Goal: Task Accomplishment & Management: Manage account settings

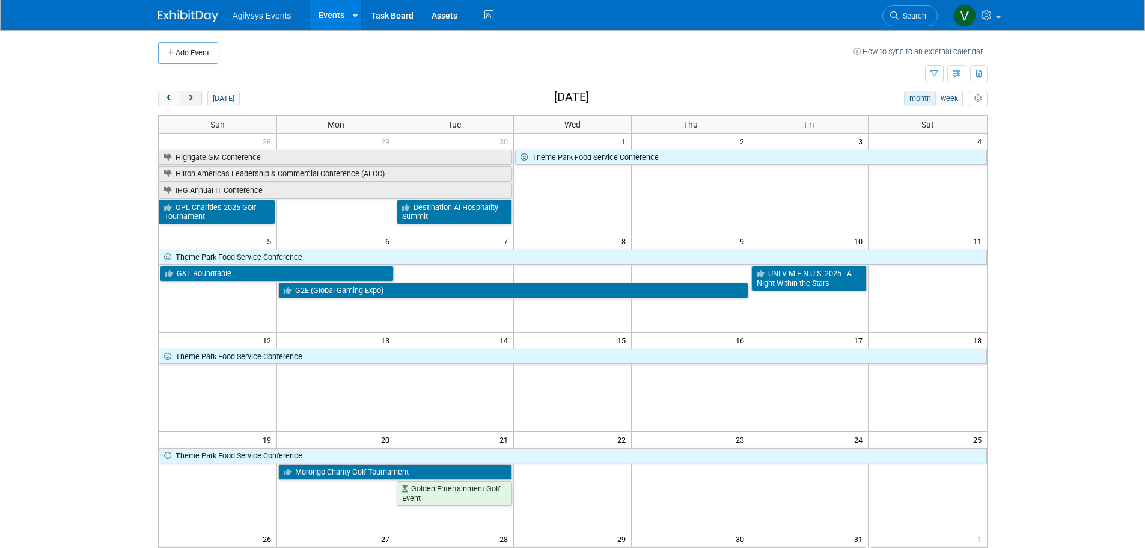
click at [189, 94] on button "next" at bounding box center [191, 99] width 22 height 16
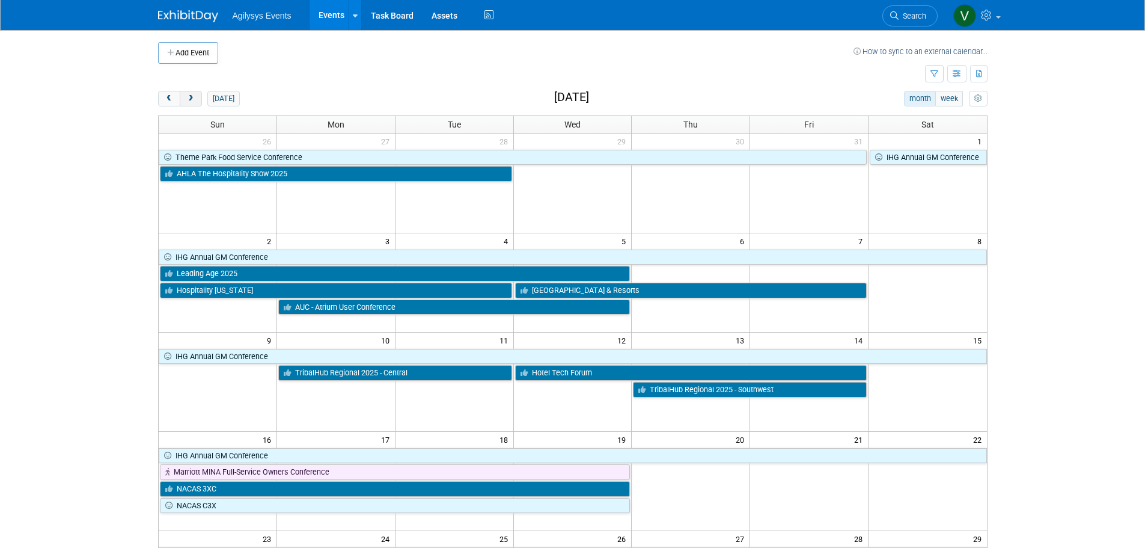
click at [189, 99] on span "next" at bounding box center [190, 99] width 9 height 8
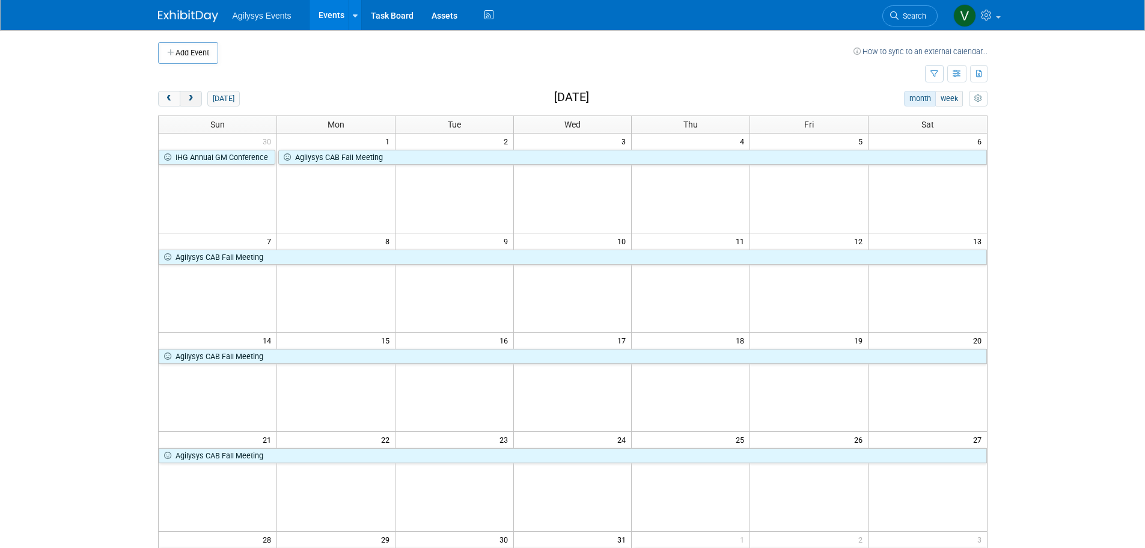
click at [189, 99] on span "next" at bounding box center [190, 99] width 9 height 8
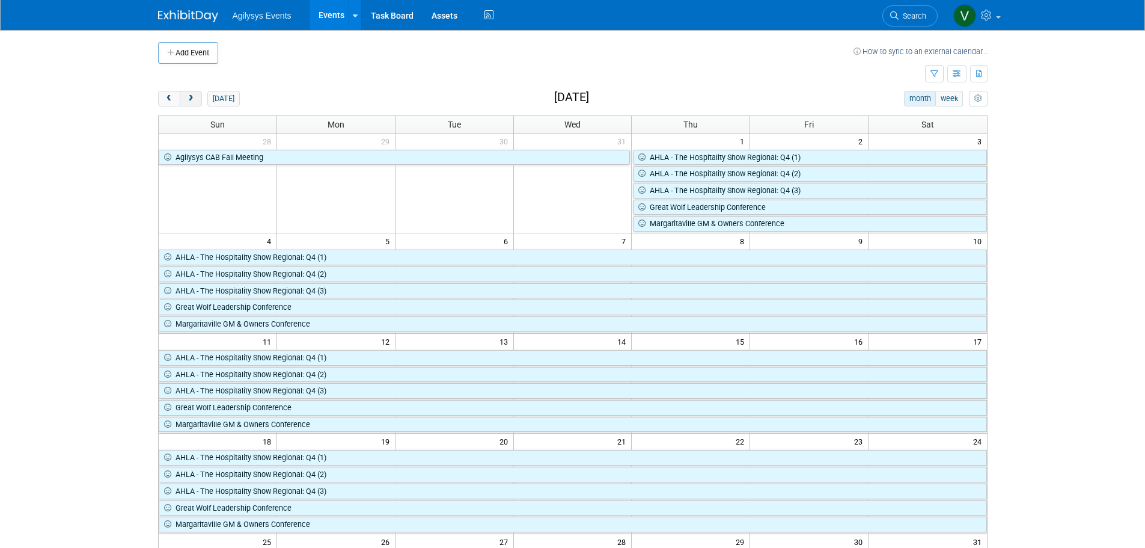
click at [189, 99] on span "next" at bounding box center [190, 99] width 9 height 8
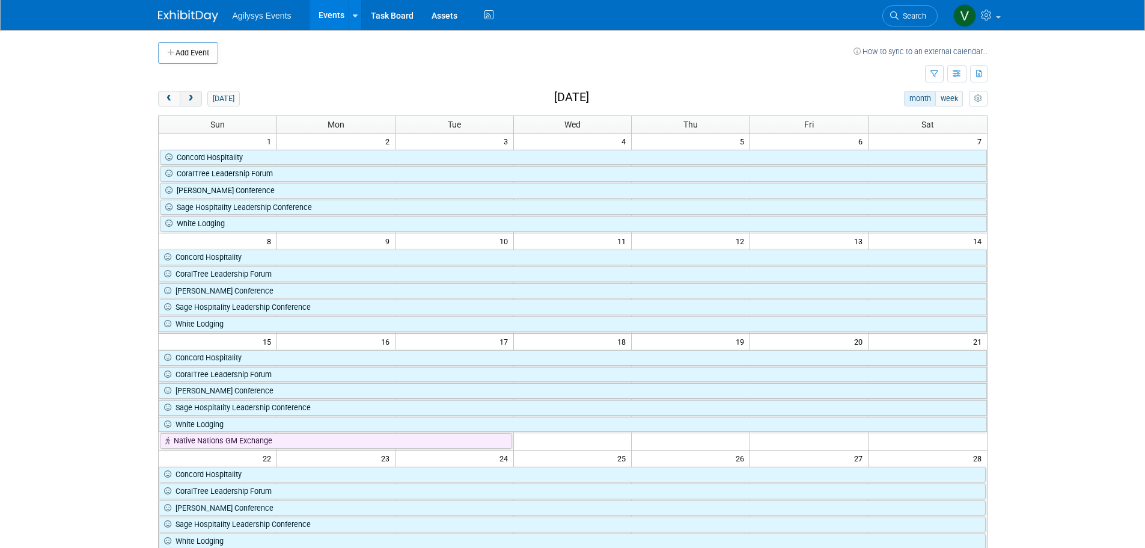
click at [189, 99] on span "next" at bounding box center [190, 99] width 9 height 8
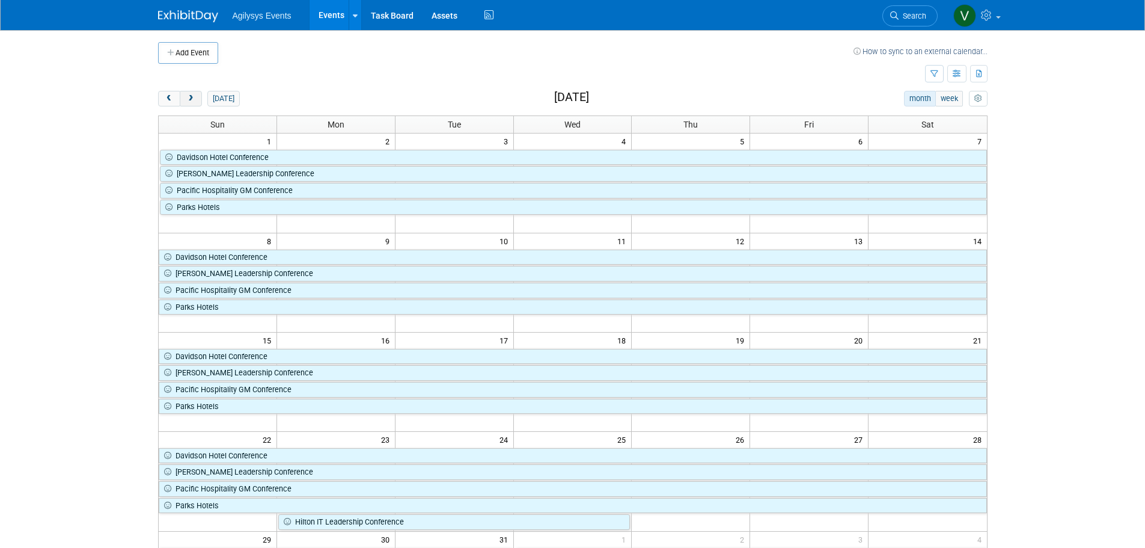
click at [189, 99] on span "next" at bounding box center [190, 99] width 9 height 8
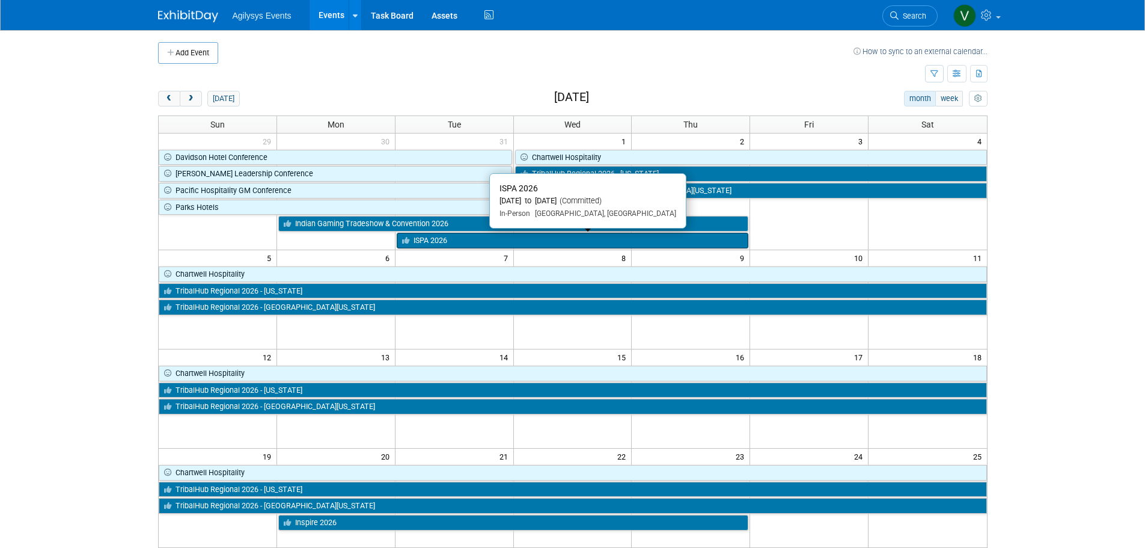
click at [435, 240] on link "ISPA 2026" at bounding box center [573, 241] width 352 height 16
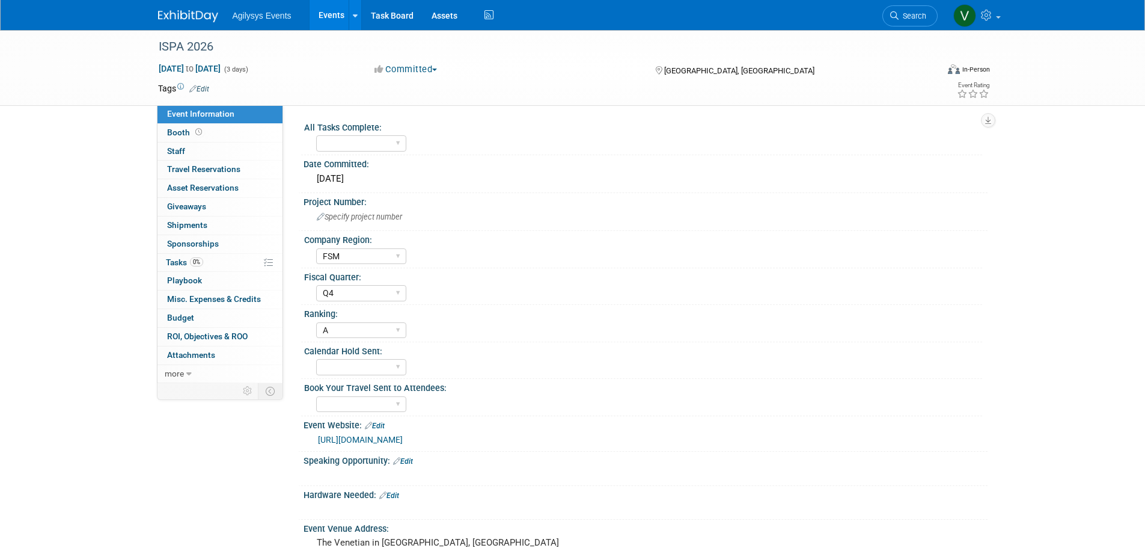
select select "FSM"
select select "Q4"
select select "A"
click at [192, 262] on span "0%" at bounding box center [196, 261] width 13 height 9
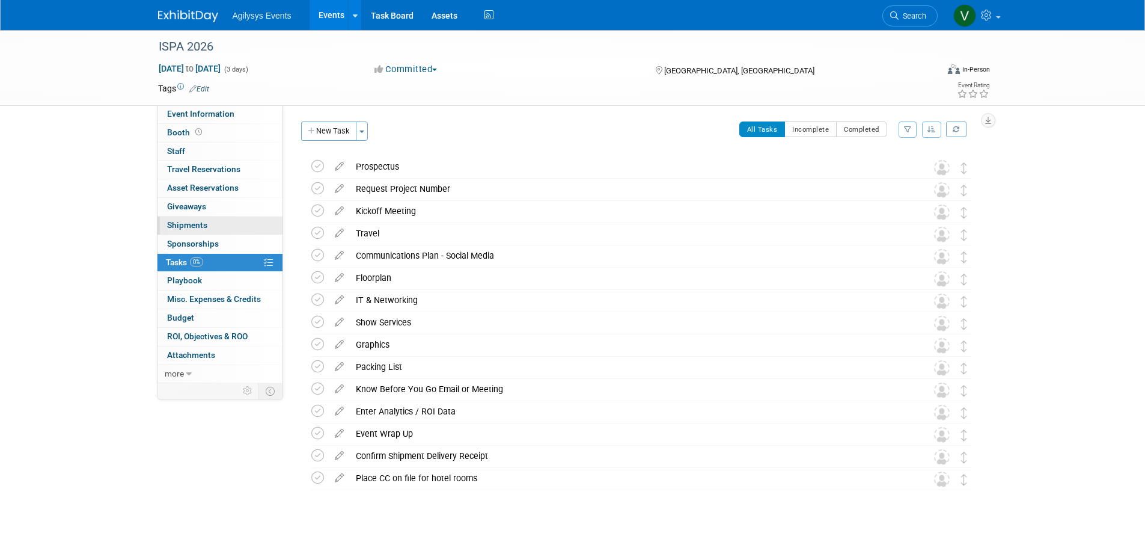
click at [181, 222] on span "Shipments 0" at bounding box center [187, 225] width 40 height 10
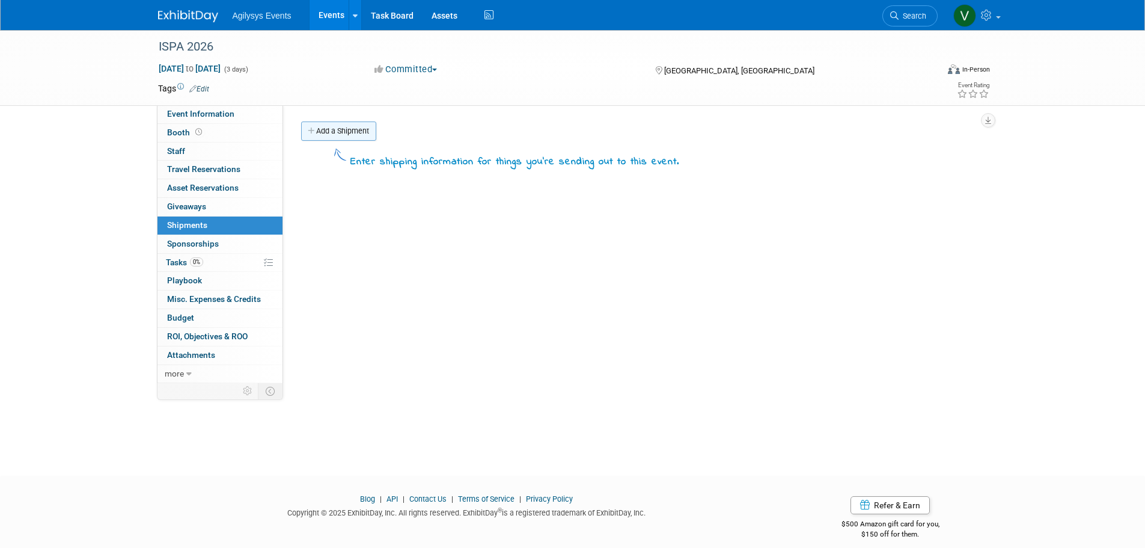
click at [346, 137] on link "Add a Shipment" at bounding box center [338, 130] width 75 height 19
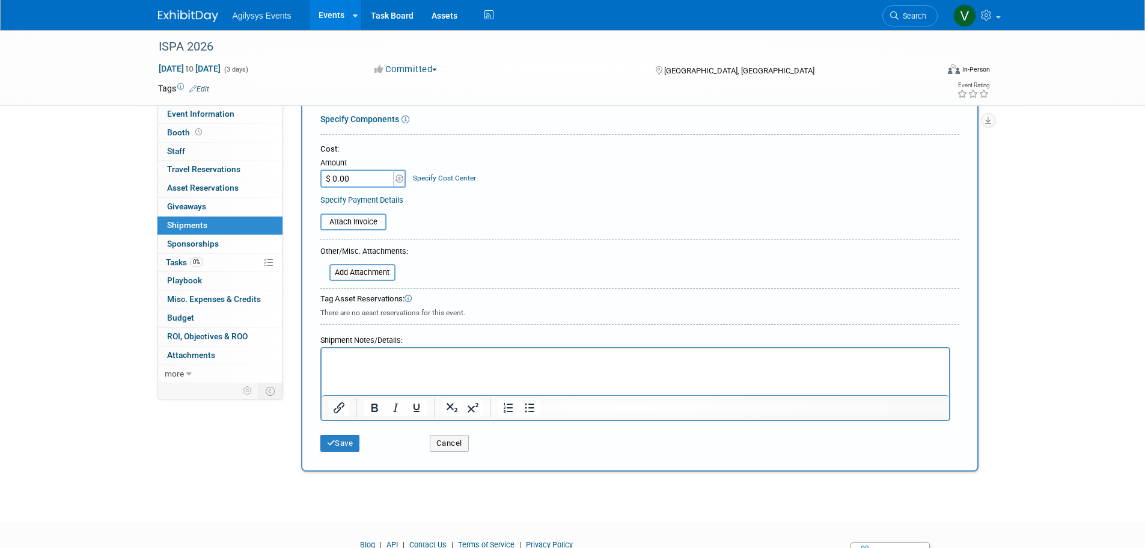
scroll to position [240, 0]
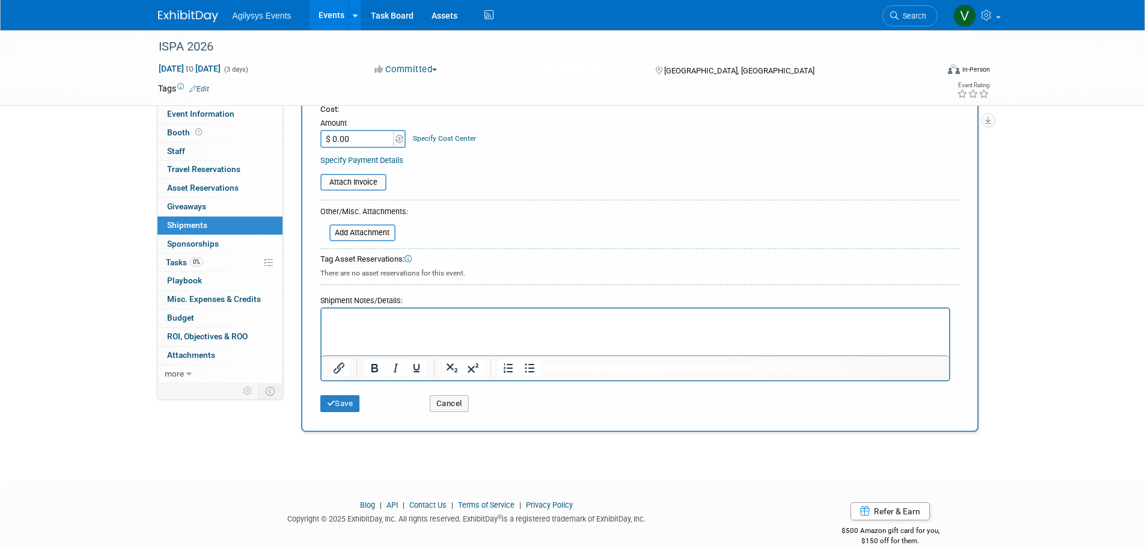
drag, startPoint x: 341, startPoint y: 334, endPoint x: 325, endPoint y: 330, distance: 16.8
drag, startPoint x: 324, startPoint y: 328, endPoint x: 348, endPoint y: 339, distance: 26.4
drag, startPoint x: 348, startPoint y: 339, endPoint x: 331, endPoint y: 314, distance: 30.3
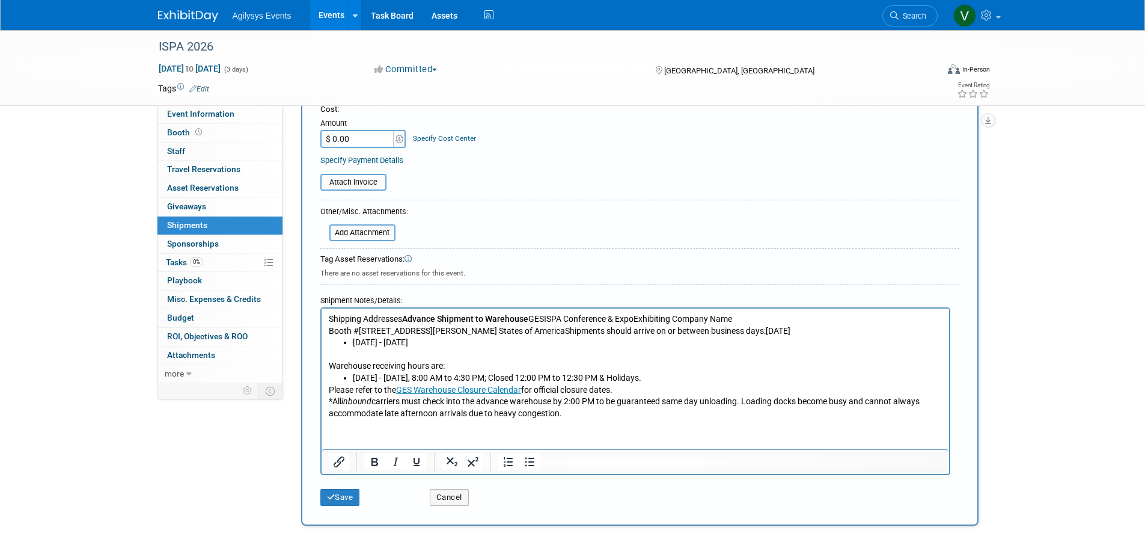
click at [404, 314] on b "Advance Shipment to Warehouse" at bounding box center [465, 319] width 126 height 10
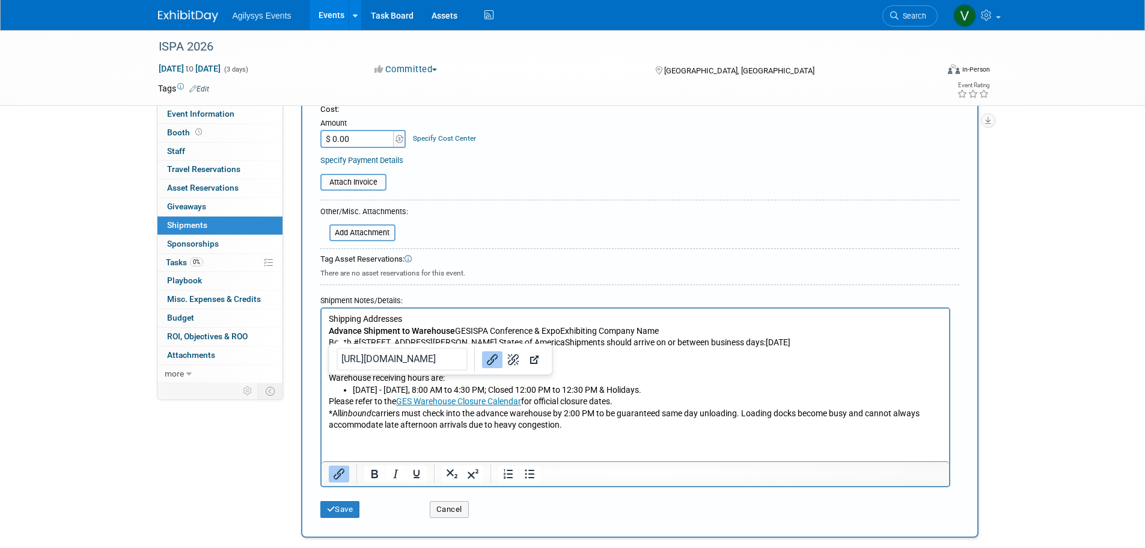
click at [451, 329] on b "Advance Shipment to Warehouse" at bounding box center [391, 331] width 126 height 10
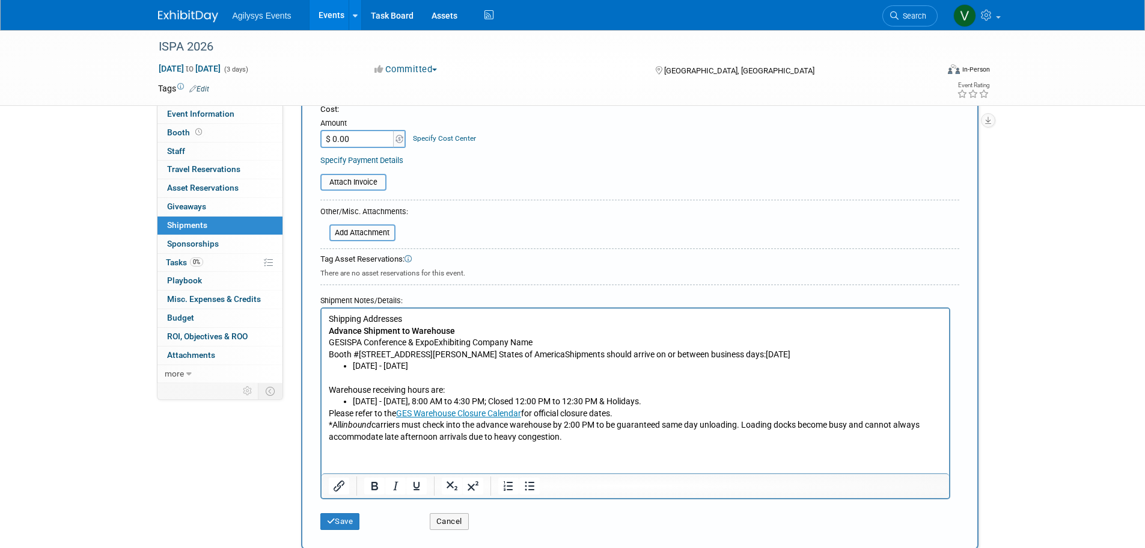
click at [338, 337] on p "GESISPA Conference & ExpoExhibiting Company Name Booth [GEOGRAPHIC_DATA][STREET…" at bounding box center [635, 348] width 614 height 23
click at [344, 341] on p "GESISPA Conference & ExpoExhibiting Company Name Booth [GEOGRAPHIC_DATA][STREET…" at bounding box center [635, 348] width 614 height 23
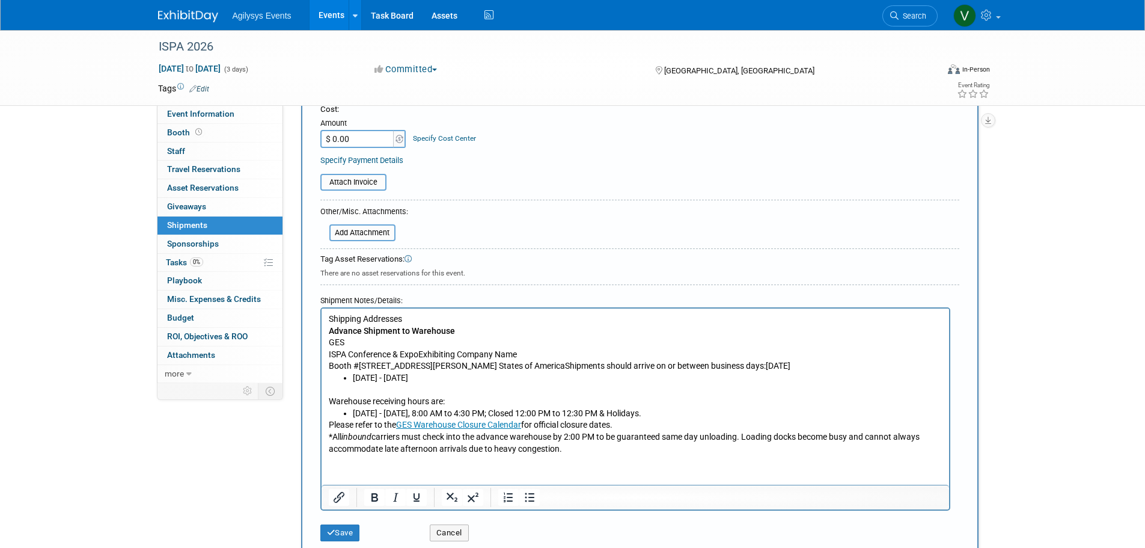
click at [420, 353] on p "ISPA Conference & ExpoExhibiting Company Name Booth #[STREET_ADDRESS][PERSON_NA…" at bounding box center [635, 360] width 614 height 23
click at [418, 353] on p "ISPA Conference & ExpoExhibiting Company Name Booth #[STREET_ADDRESS][PERSON_NA…" at bounding box center [635, 360] width 614 height 23
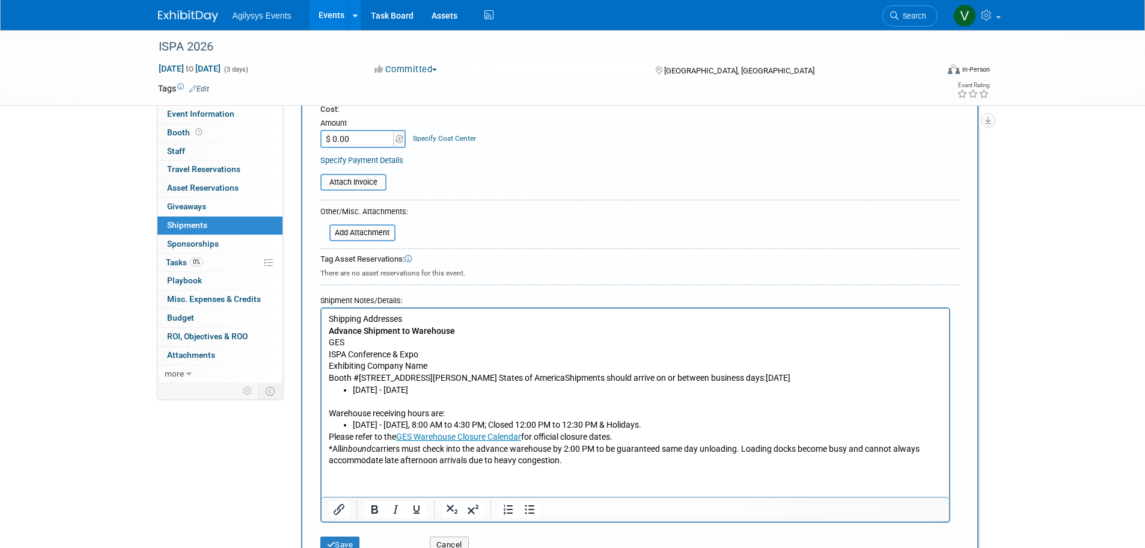
click at [376, 375] on p "Exhibiting Company Name Booth #[STREET_ADDRESS][PERSON_NAME] States of AmericaS…" at bounding box center [635, 371] width 614 height 23
click at [358, 376] on p "Exhibiting Company Name Booth #[STREET_ADDRESS][PERSON_NAME] States of AmericaS…" at bounding box center [635, 371] width 614 height 23
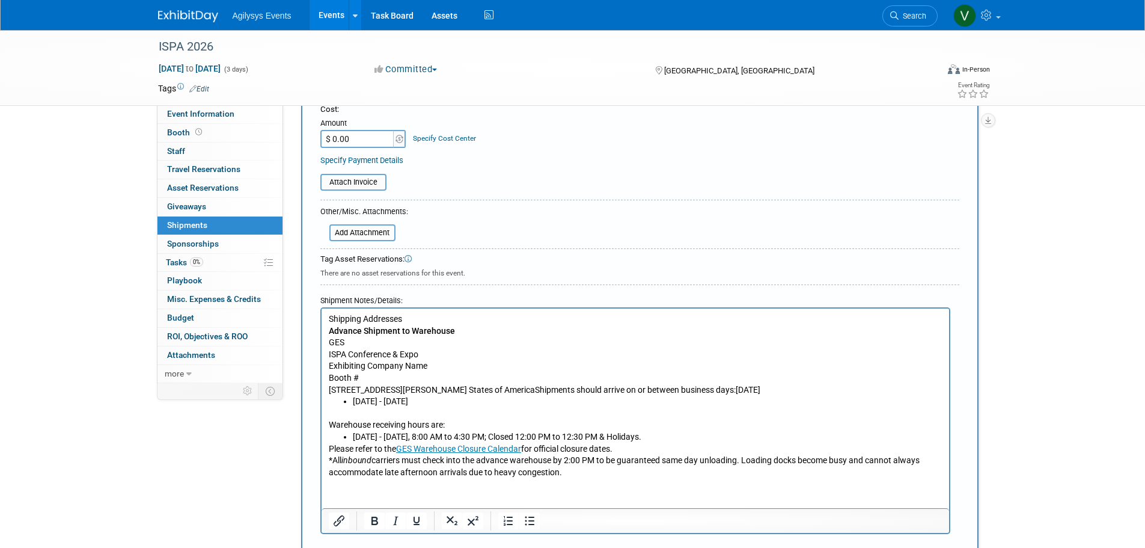
click at [478, 388] on p "[STREET_ADDRESS][PERSON_NAME] States of AmericaShipments should arrive on or be…" at bounding box center [635, 390] width 614 height 12
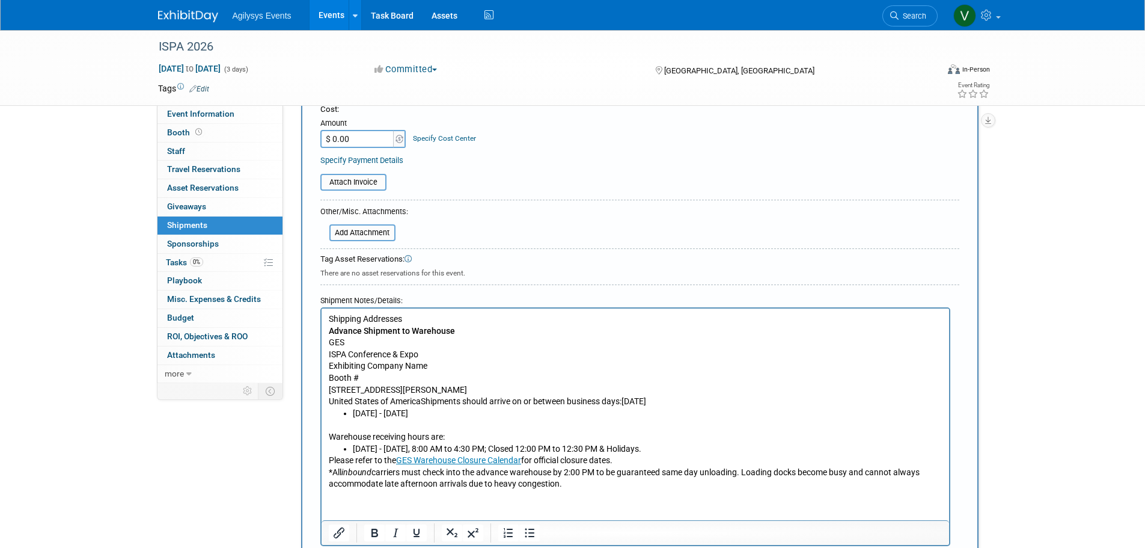
click at [394, 388] on p "[STREET_ADDRESS][PERSON_NAME]" at bounding box center [635, 390] width 614 height 12
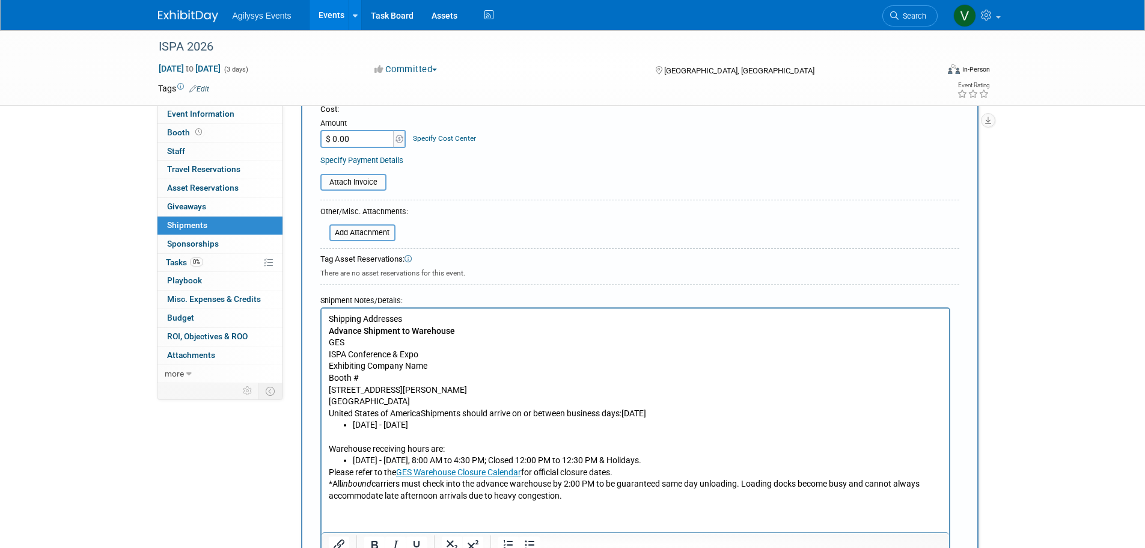
click at [416, 404] on p "[GEOGRAPHIC_DATA]" at bounding box center [635, 402] width 614 height 12
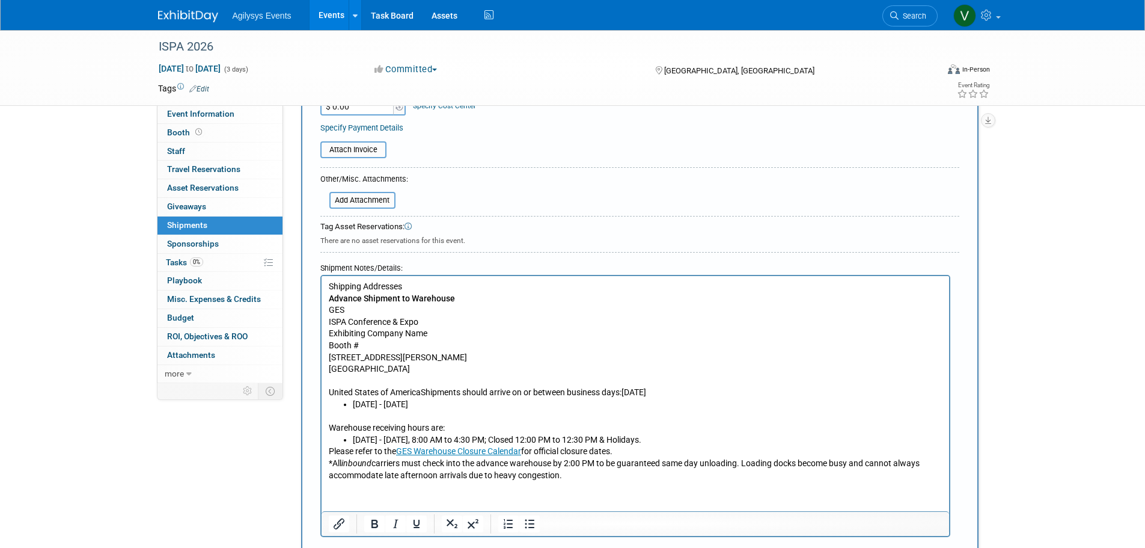
scroll to position [301, 0]
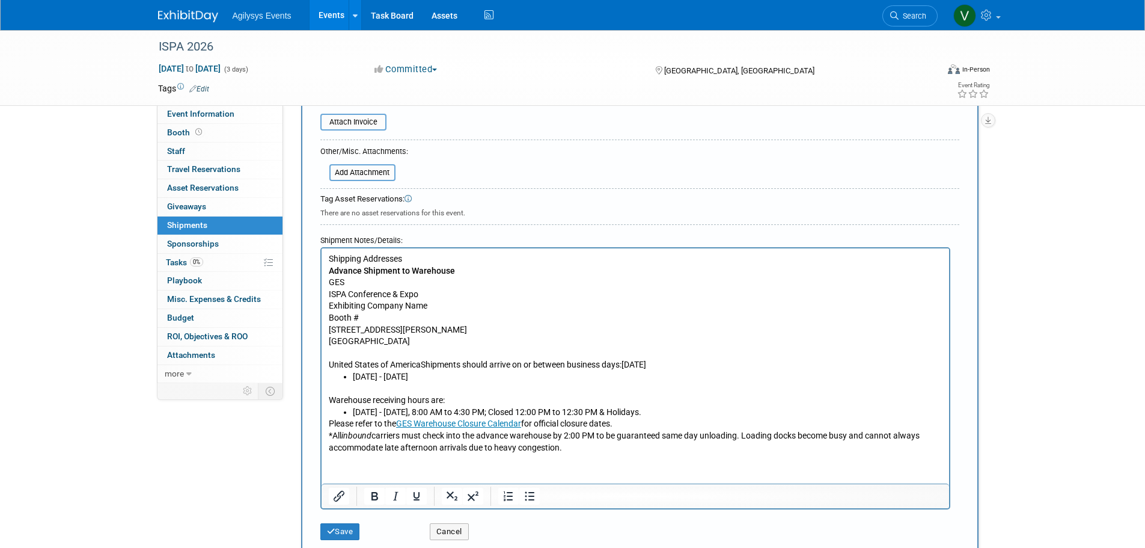
click at [652, 412] on li "[DATE] - [DATE], 8:00 AM to 4:30 PM; Closed 12:00 PM to 12:30 PM & Holidays." at bounding box center [647, 412] width 590 height 12
click at [331, 536] on button "Save" at bounding box center [340, 531] width 40 height 17
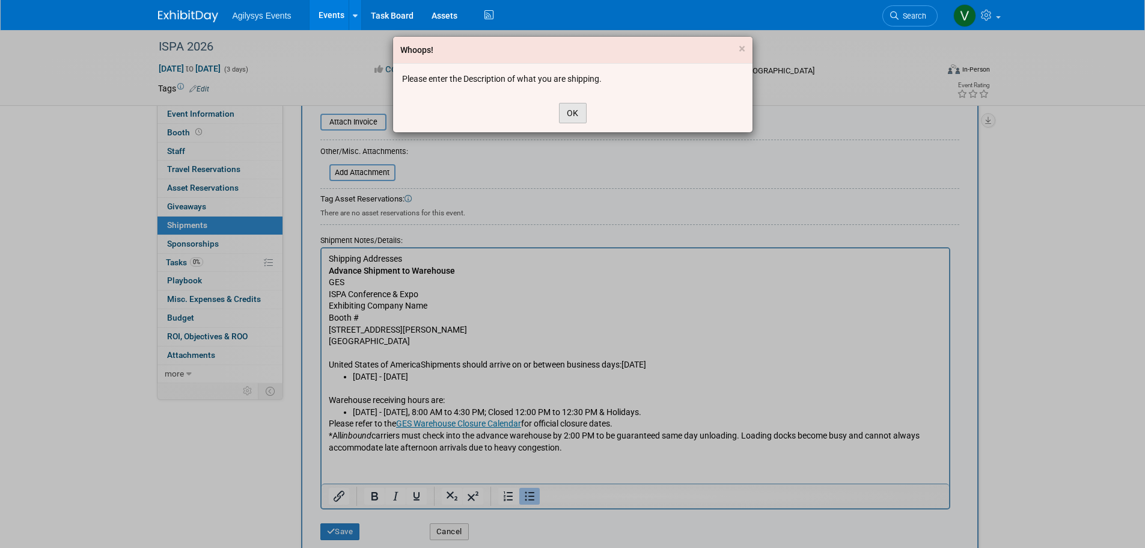
click at [572, 114] on button "OK" at bounding box center [573, 113] width 28 height 20
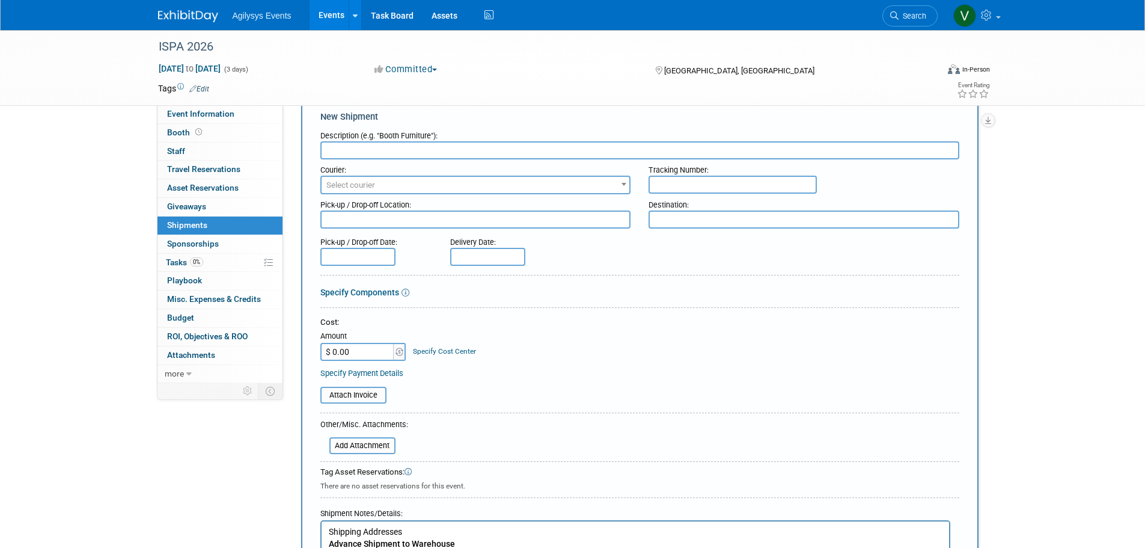
scroll to position [0, 0]
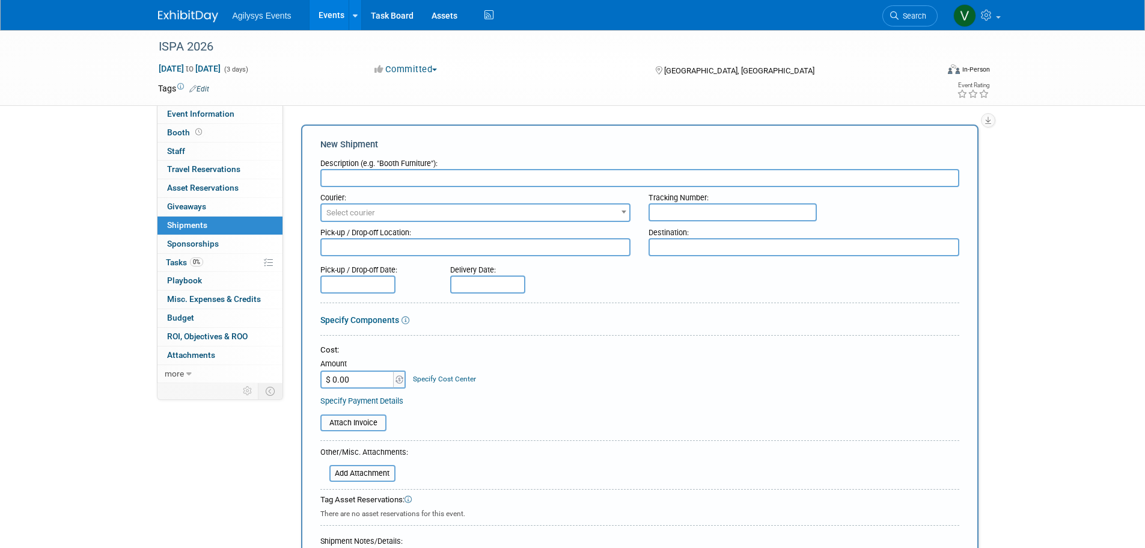
paste input "Advance Shipment to Warehouse"
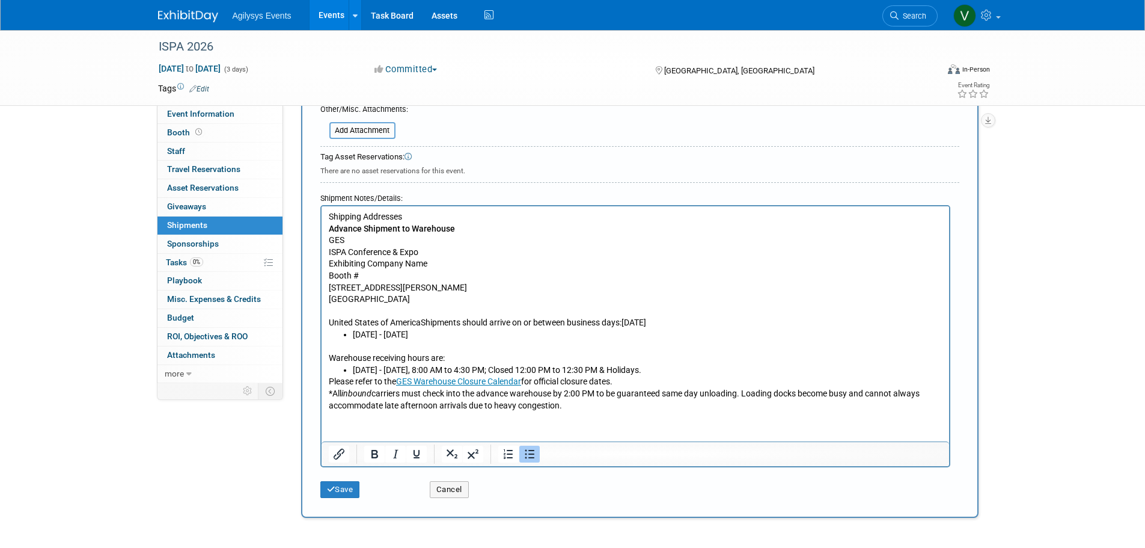
scroll to position [447, 0]
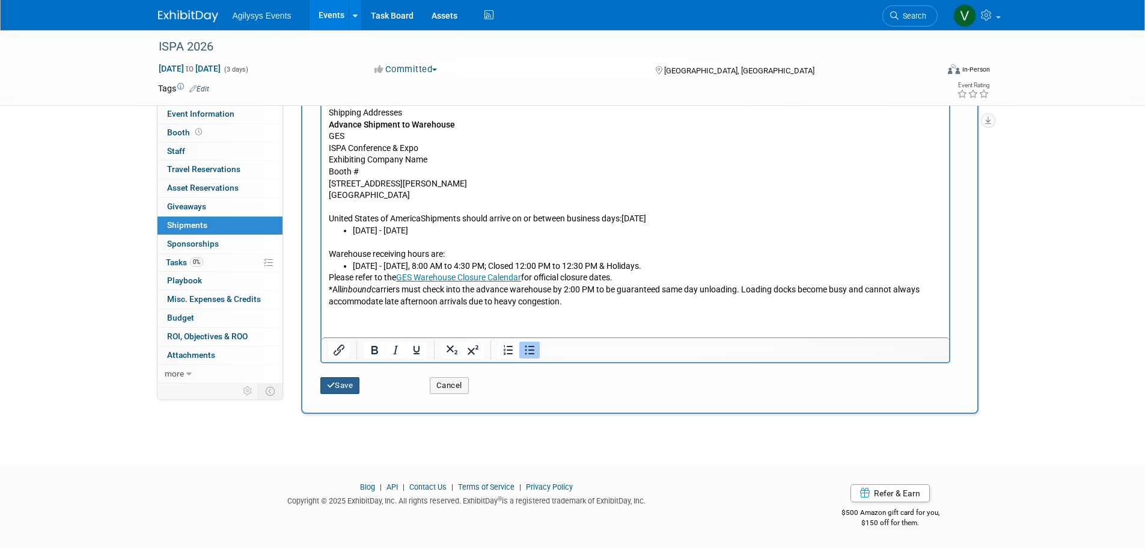
type input "Advance Shipment to Warehouse"
click at [349, 390] on button "Save" at bounding box center [340, 385] width 40 height 17
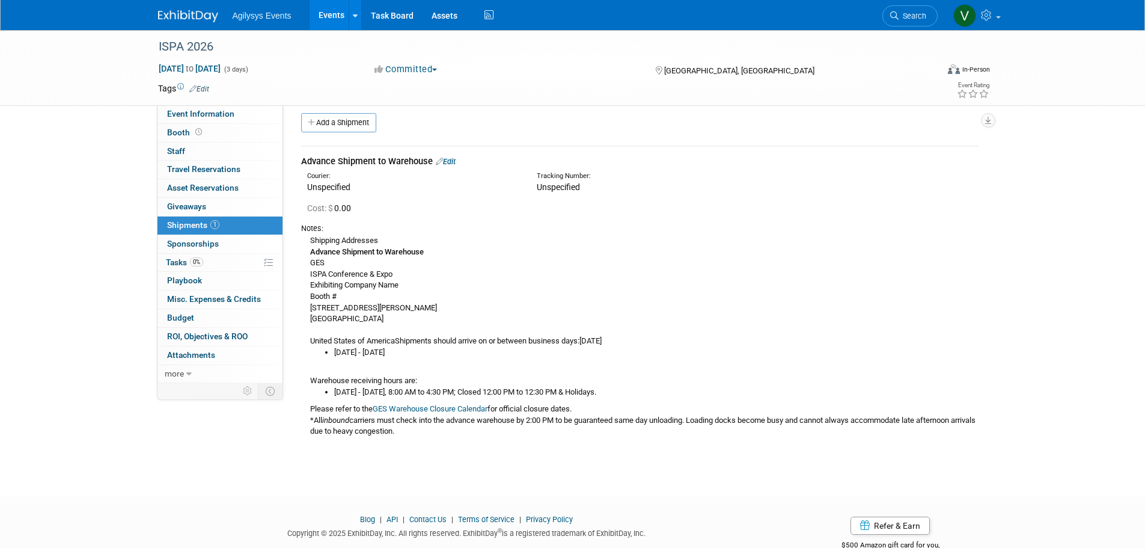
scroll to position [0, 0]
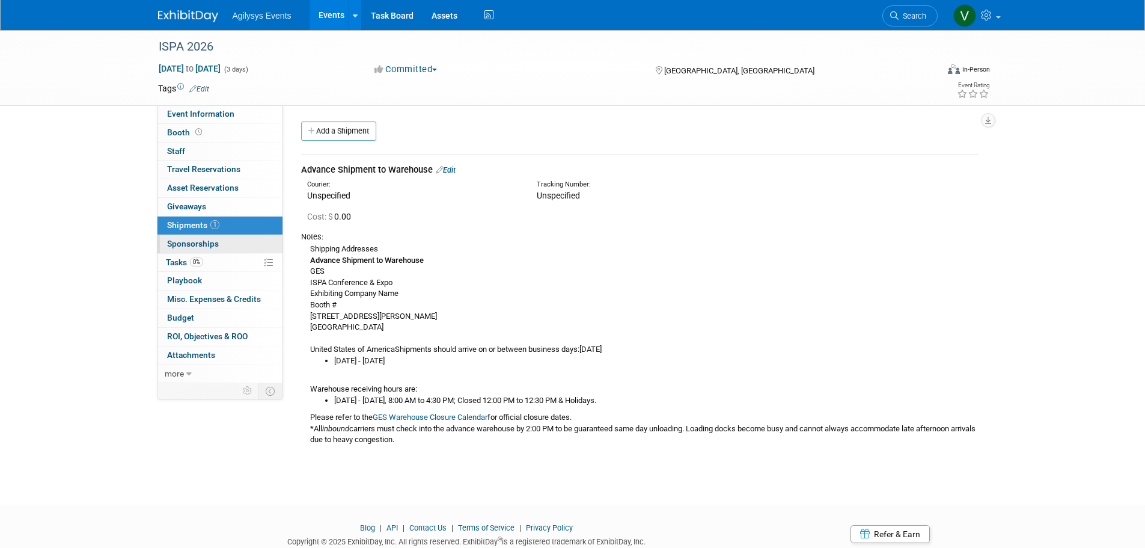
click at [182, 246] on span "Sponsorships 0" at bounding box center [193, 244] width 52 height 10
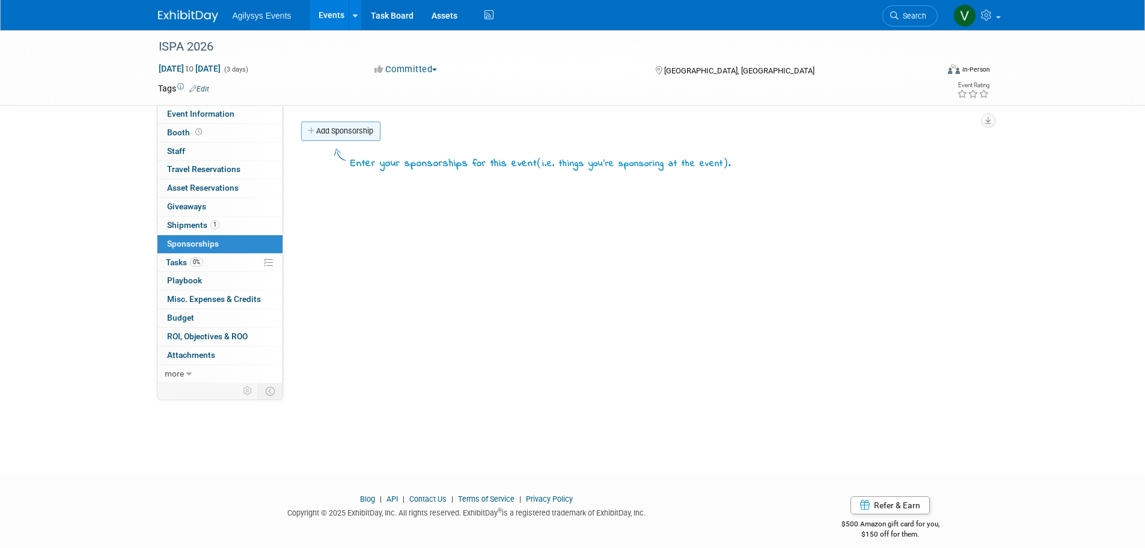
click at [329, 133] on link "Add Sponsorship" at bounding box center [340, 130] width 79 height 19
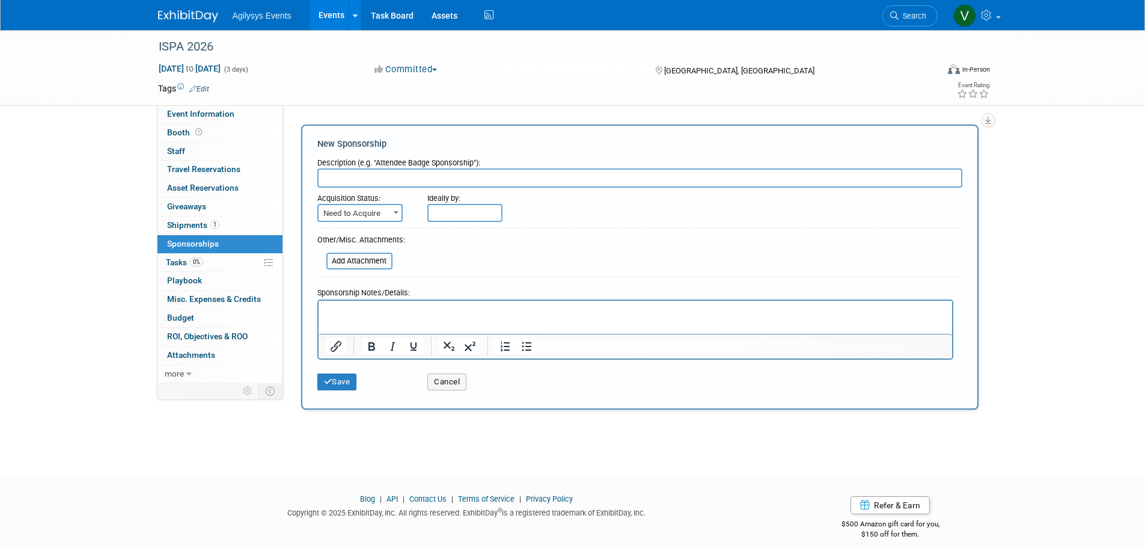
paste input "• Agilysys is also a Platinum level sponsor of the event as the Registration Ba…"
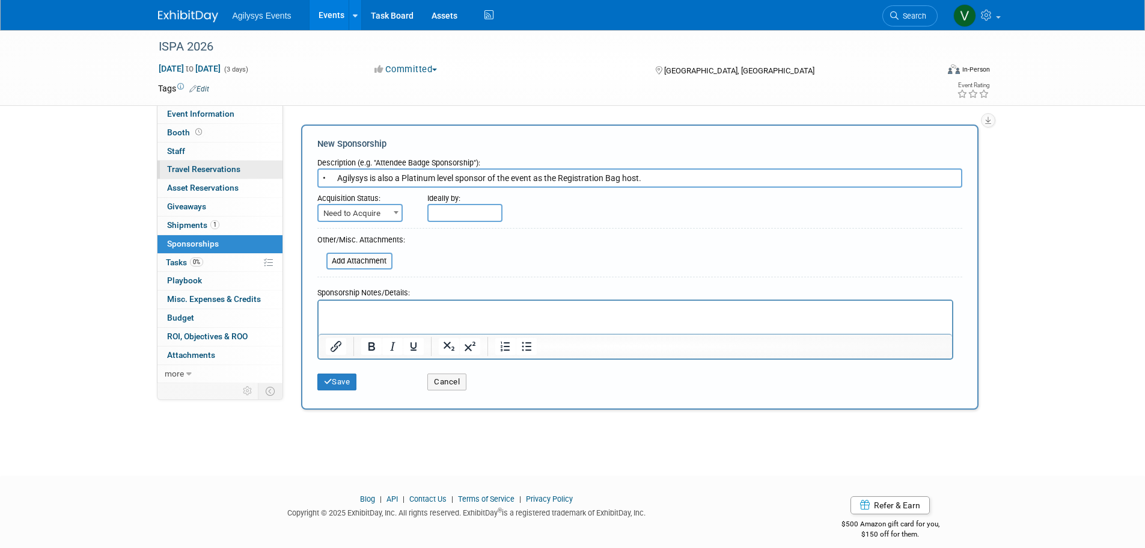
drag, startPoint x: 341, startPoint y: 177, endPoint x: 279, endPoint y: 174, distance: 62.0
click at [281, 176] on div "Event Information Event Info Booth Booth 0 Staff 0 Staff 0 Travel Reservations …" at bounding box center [573, 221] width 848 height 383
type input "Agilysys is also a Platinum level sponsor of the event as the Registration Bag …"
click at [341, 375] on button "Save" at bounding box center [337, 381] width 40 height 17
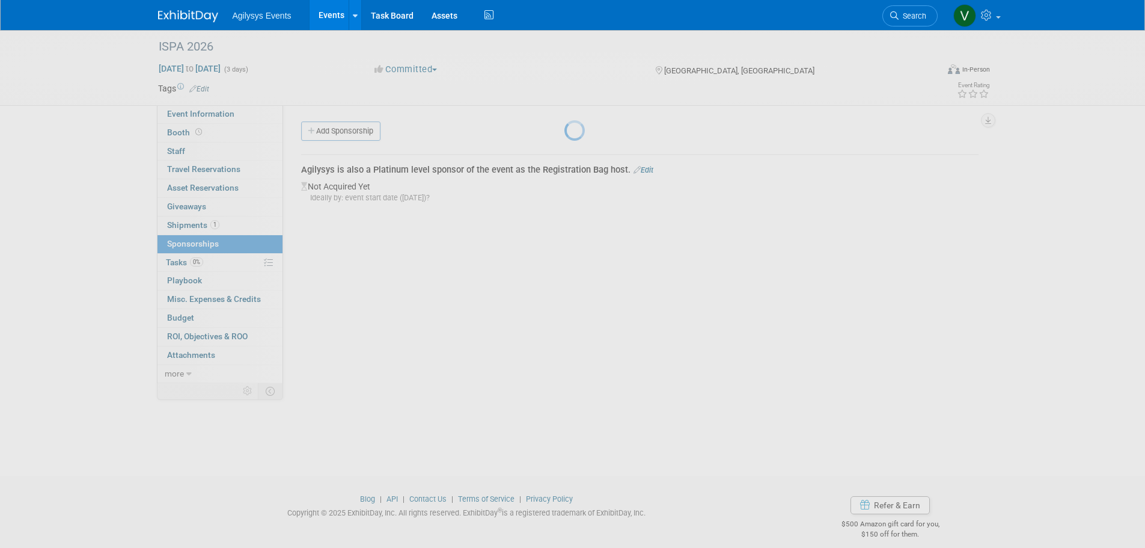
scroll to position [12, 0]
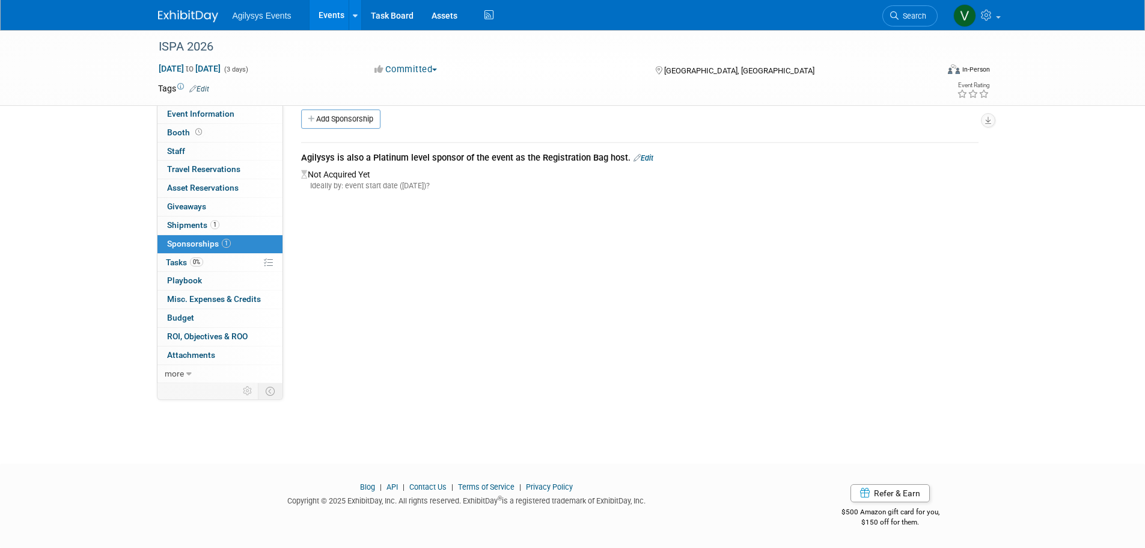
click at [649, 157] on link "Edit" at bounding box center [644, 157] width 20 height 9
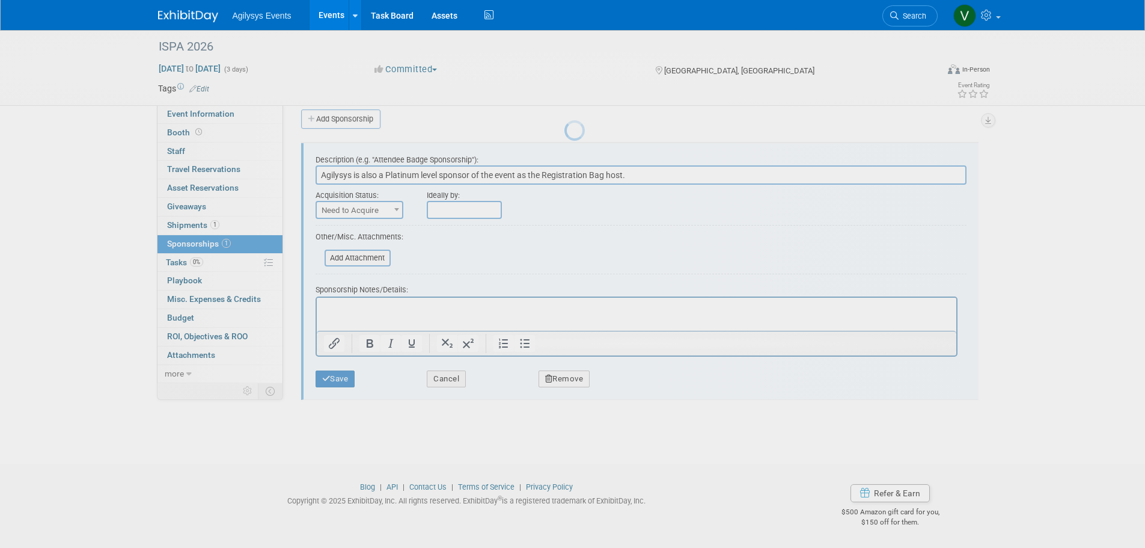
scroll to position [0, 0]
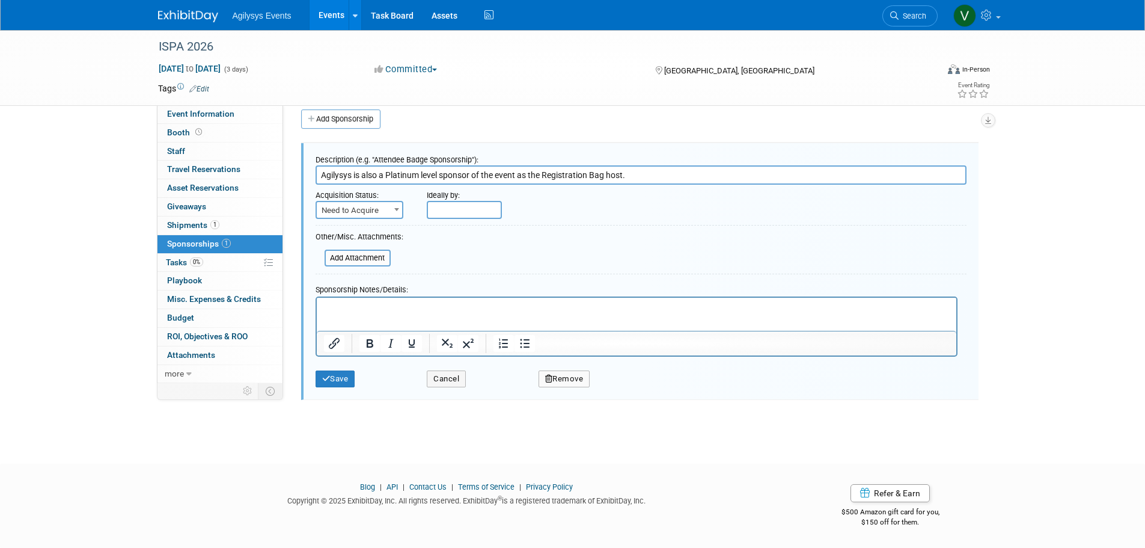
click at [383, 175] on input "Agilysys is also a Platinum level sponsor of the event as the Registration Bag …" at bounding box center [641, 174] width 651 height 19
drag, startPoint x: 372, startPoint y: 172, endPoint x: 362, endPoint y: 172, distance: 9.6
click at [362, 172] on input "Agilysys is also a Platinum level sponsor of the event as the Registration Bag …" at bounding box center [641, 174] width 651 height 19
type input "Agilysys is a Platinum level sponsor of the event as the Registration Bag host."
click at [350, 378] on button "Save" at bounding box center [336, 378] width 40 height 17
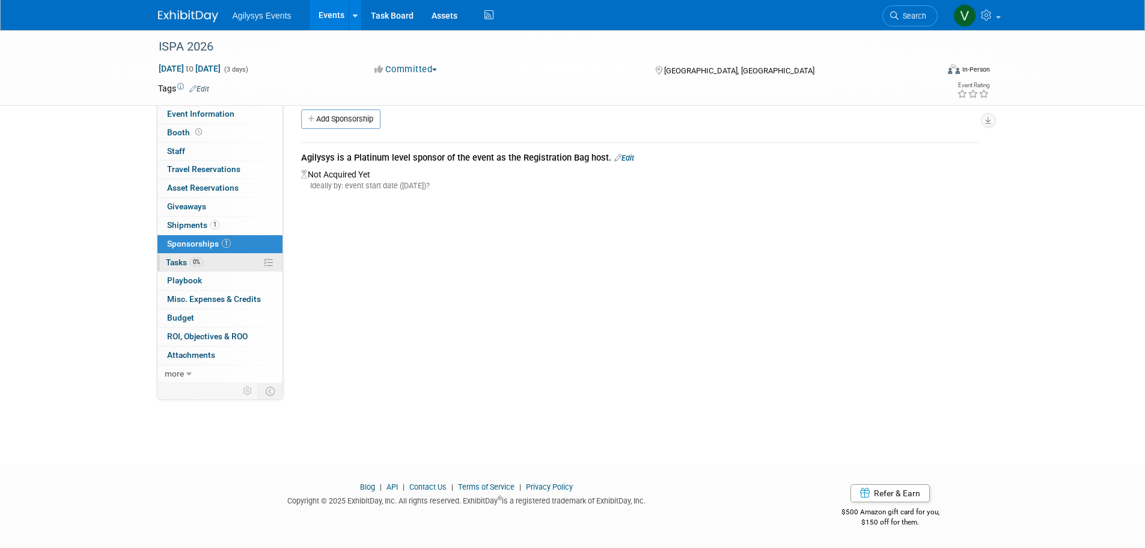
click at [173, 261] on span "Tasks 0%" at bounding box center [184, 262] width 37 height 10
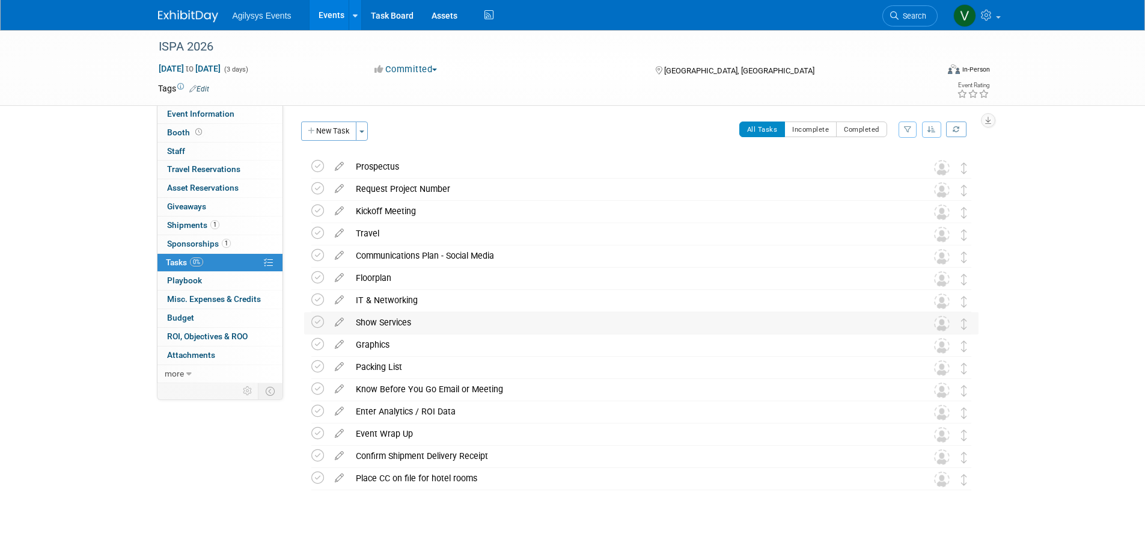
click at [370, 323] on div "Show Services" at bounding box center [630, 322] width 560 height 20
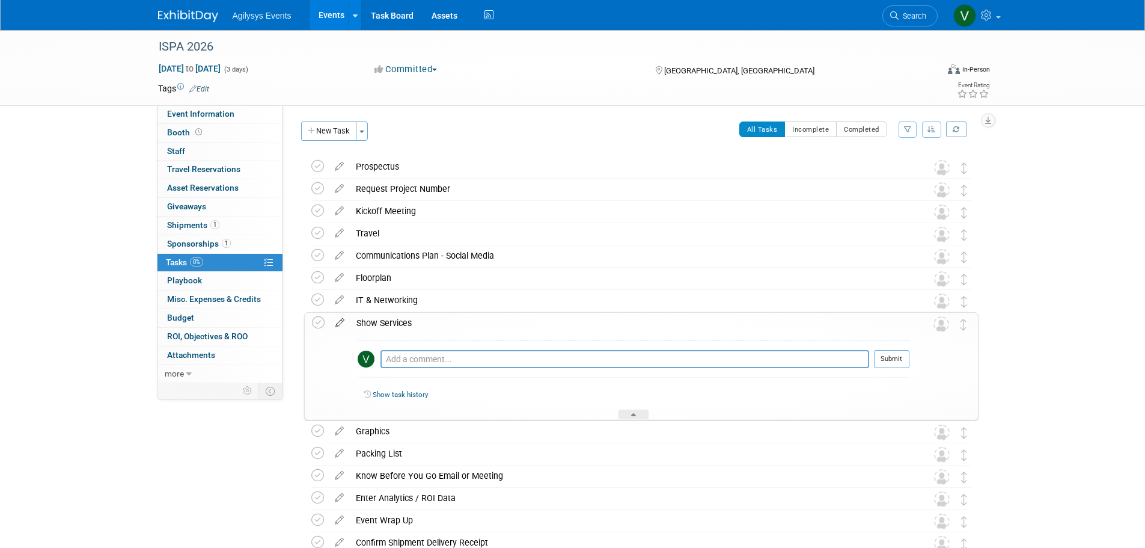
click at [333, 319] on icon at bounding box center [339, 320] width 21 height 15
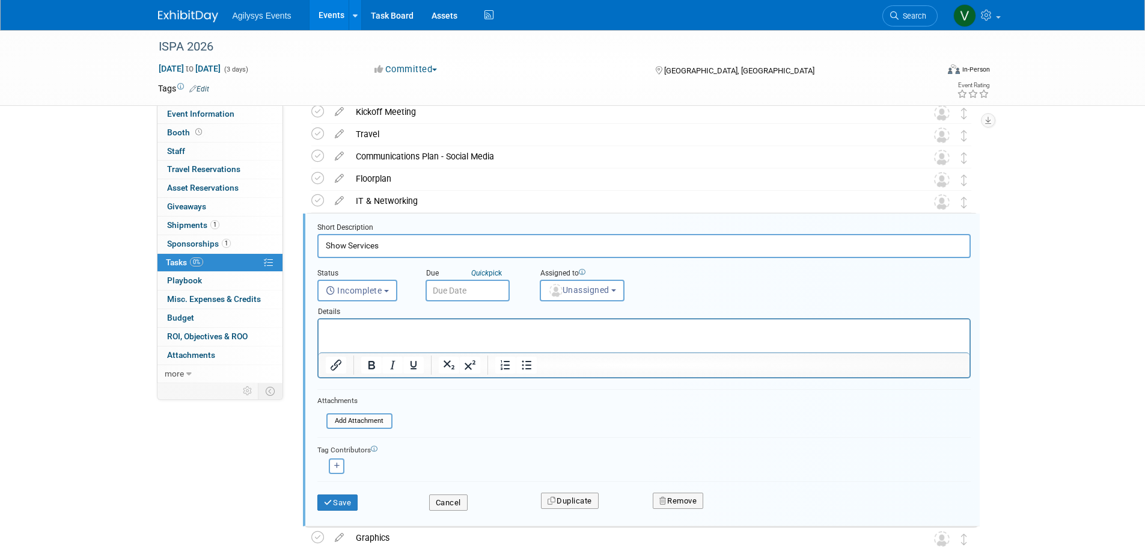
scroll to position [136, 0]
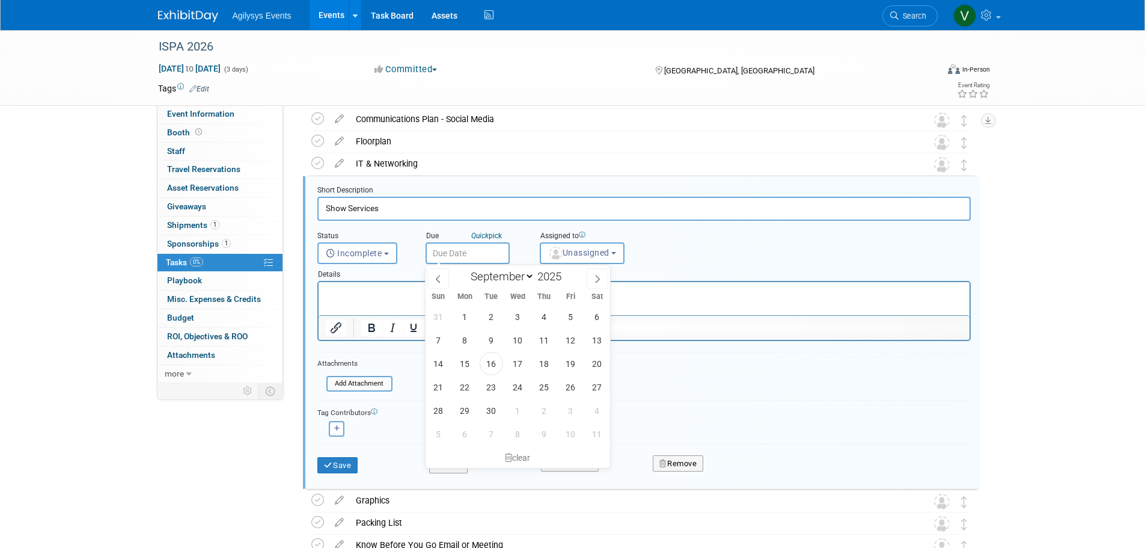
click at [479, 255] on input "text" at bounding box center [468, 253] width 84 height 22
click at [596, 283] on span at bounding box center [598, 278] width 22 height 20
select select "11"
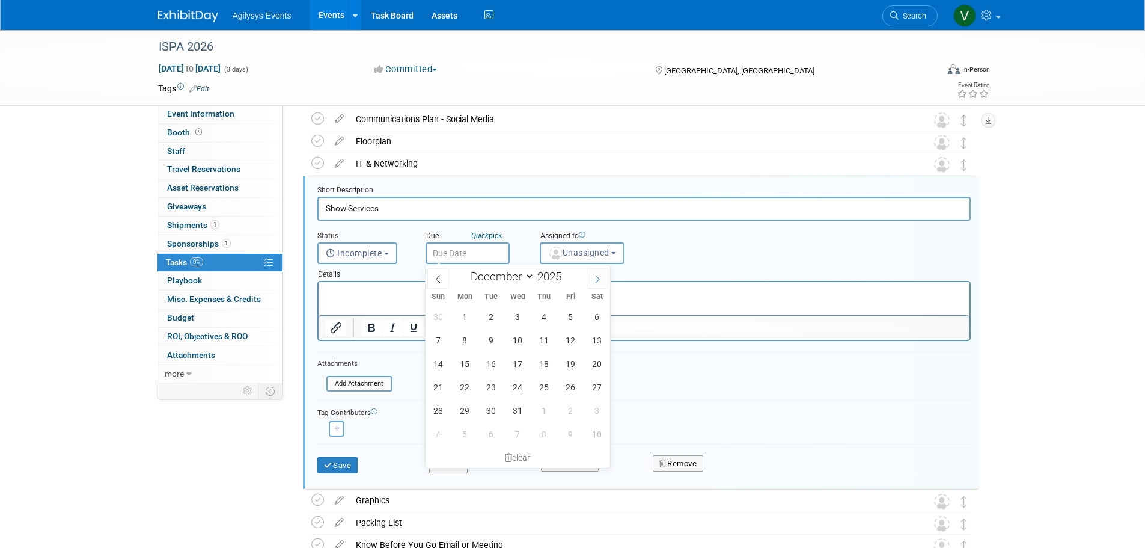
click at [594, 281] on icon at bounding box center [597, 279] width 8 height 8
type input "2026"
click at [594, 281] on icon at bounding box center [597, 279] width 8 height 8
select select "2"
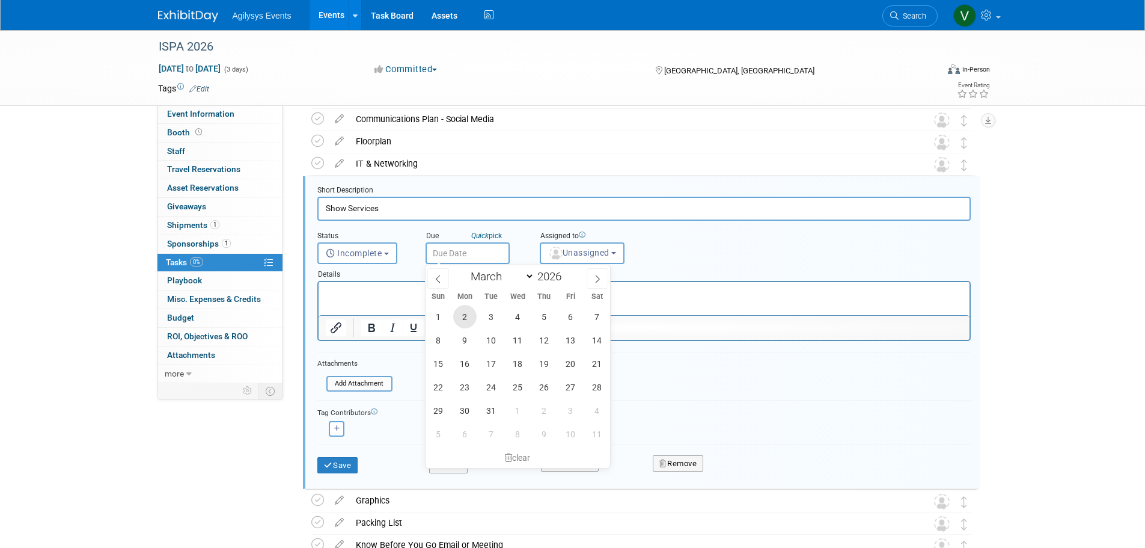
click at [465, 315] on span "2" at bounding box center [464, 316] width 23 height 23
type input "[DATE]"
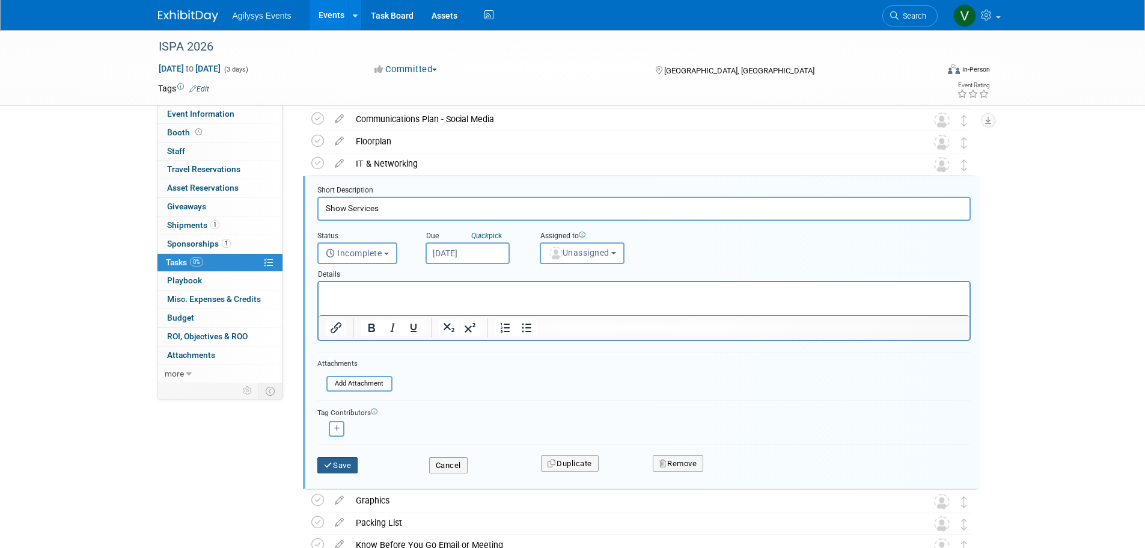
click at [343, 466] on button "Save" at bounding box center [337, 465] width 41 height 17
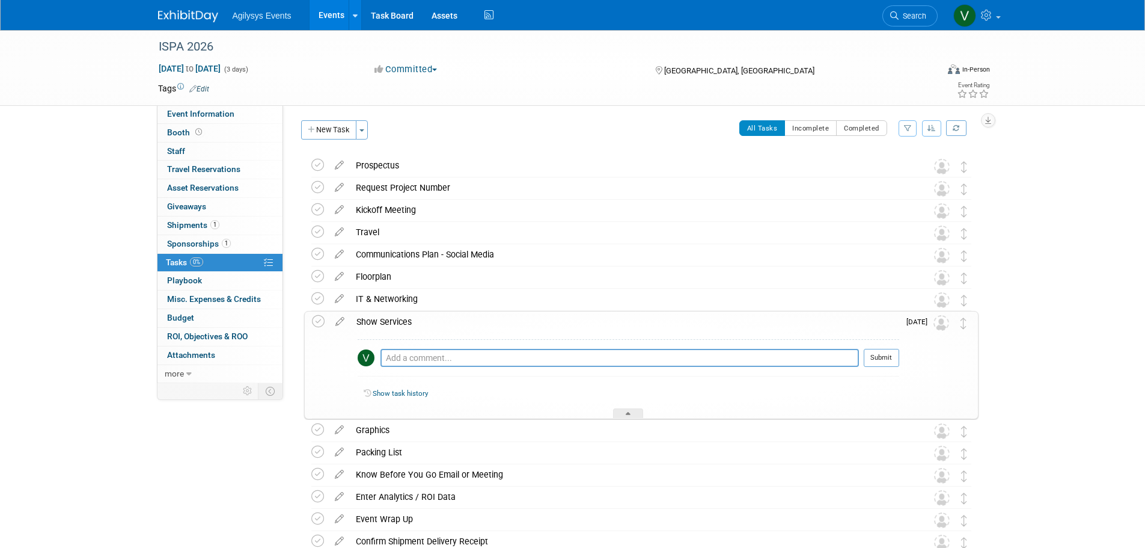
scroll to position [0, 0]
click at [189, 316] on span "Budget" at bounding box center [180, 318] width 27 height 10
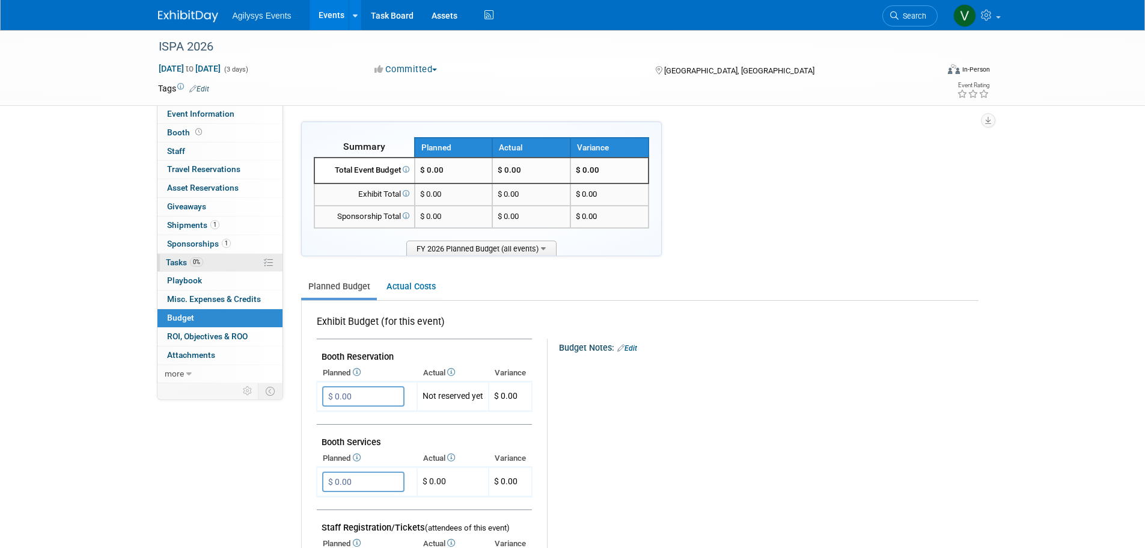
click at [171, 261] on span "Tasks 0%" at bounding box center [184, 262] width 37 height 10
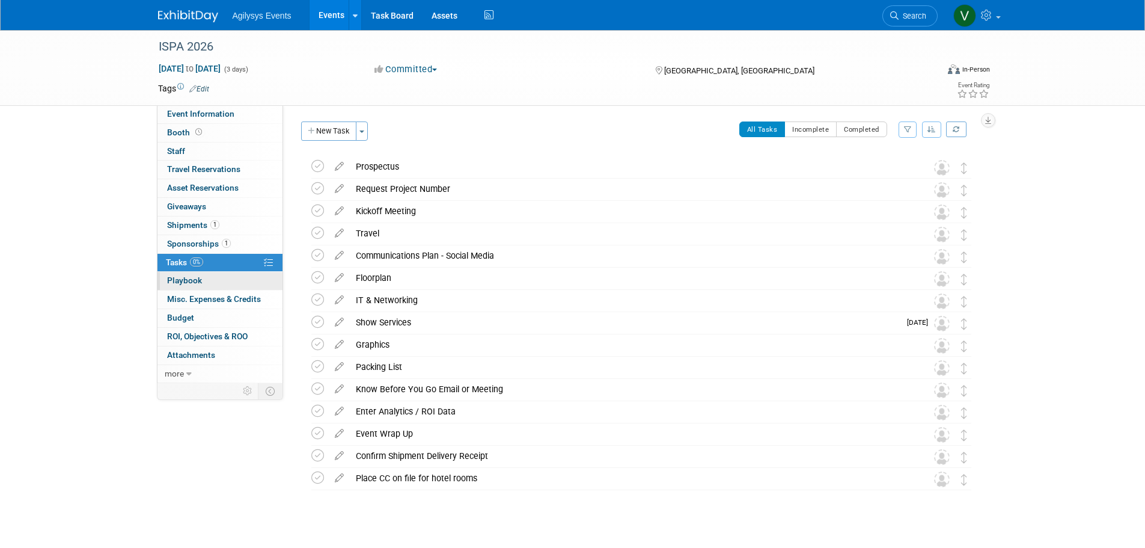
click at [195, 286] on link "0 Playbook 0" at bounding box center [219, 281] width 125 height 18
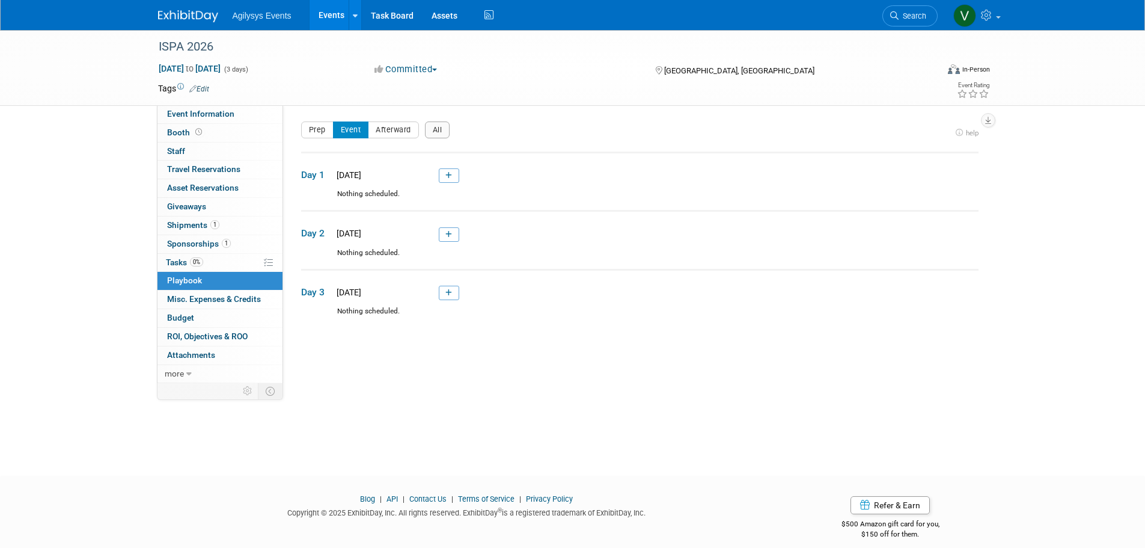
click at [292, 134] on div "All Tasks Complete: Yes Date Committed: [DATE] Project Number: Specify project …" at bounding box center [635, 244] width 704 height 278
click at [306, 129] on button "Prep" at bounding box center [317, 129] width 32 height 17
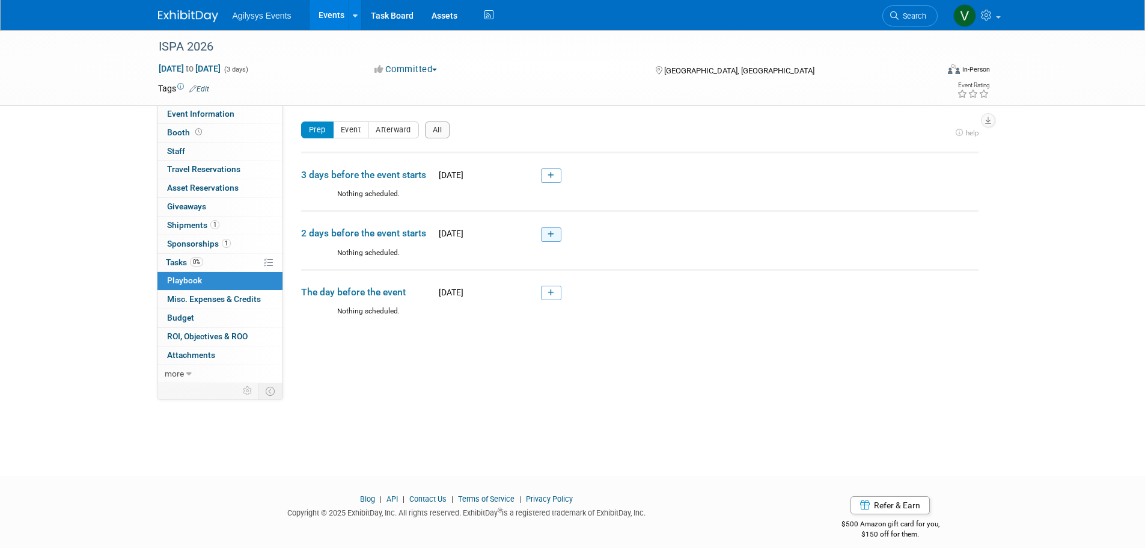
click at [543, 234] on link at bounding box center [551, 234] width 20 height 14
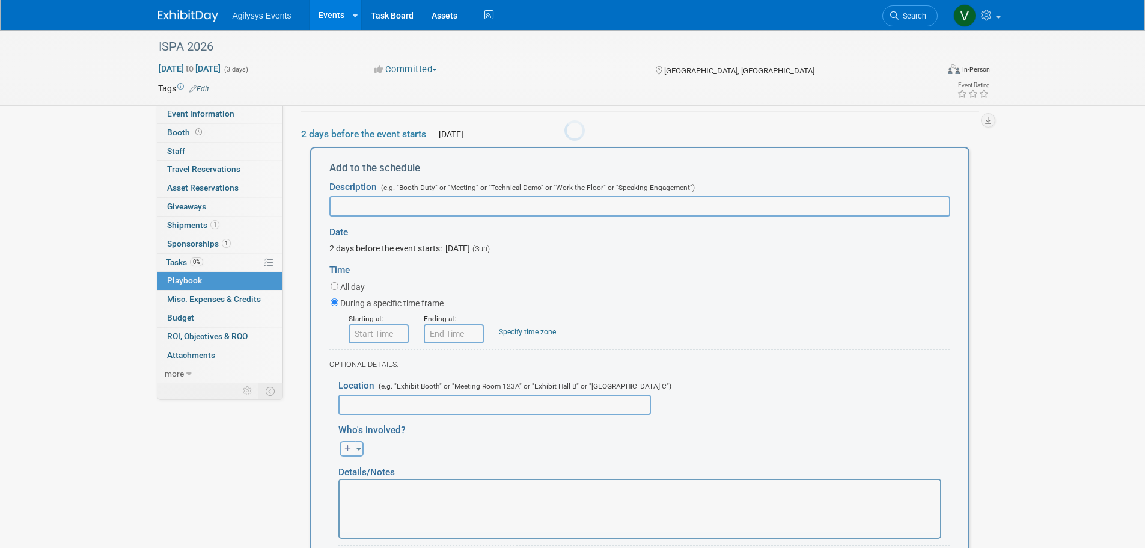
scroll to position [99, 0]
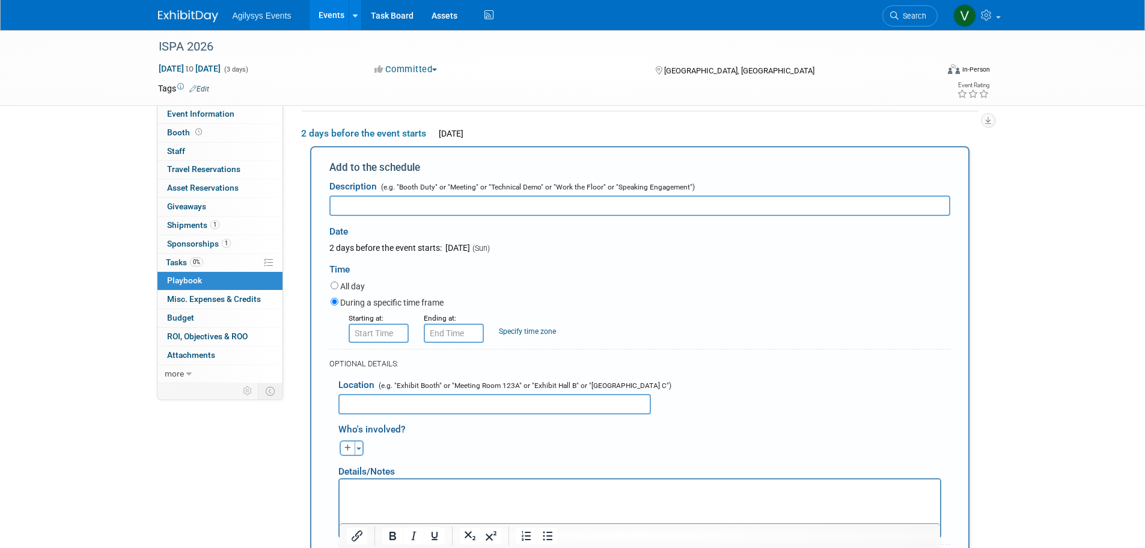
drag, startPoint x: 368, startPoint y: 497, endPoint x: 351, endPoint y: 489, distance: 18.8
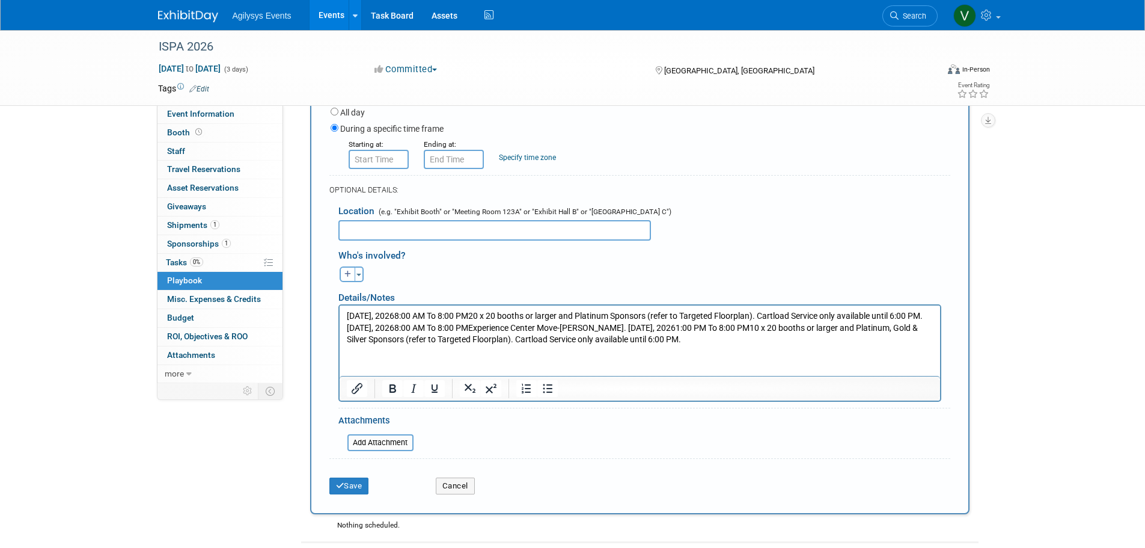
scroll to position [279, 0]
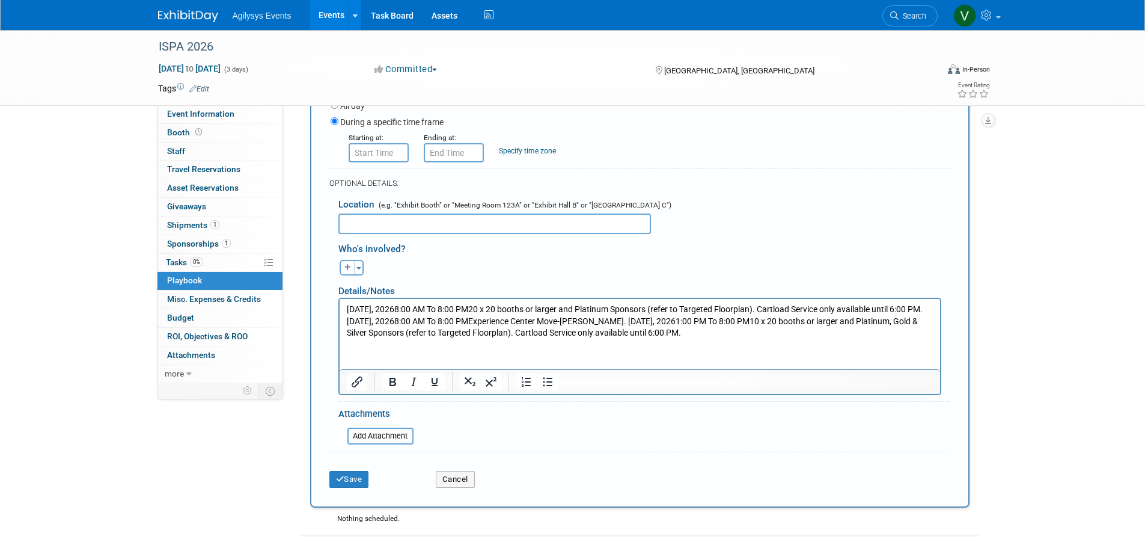
click at [361, 320] on p "[DATE], 20268:00 AM To 8:00 PM20 x 20 booths or larger and Platinum Sponsors (r…" at bounding box center [639, 320] width 587 height 35
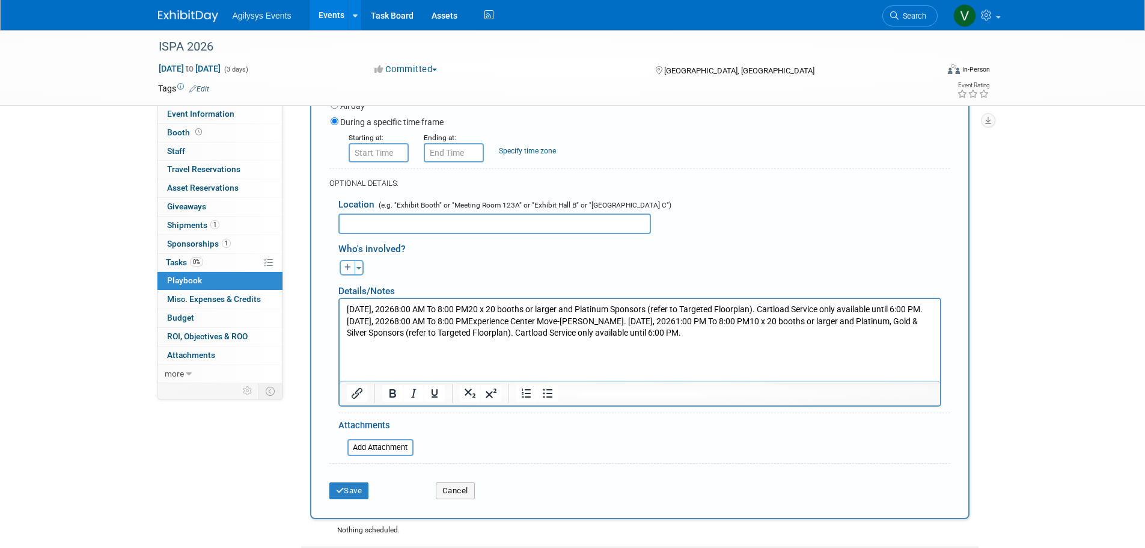
click at [490, 330] on p "[DATE], 20268:00 AM To 8:00 PMExperience Center Move-[PERSON_NAME]. [DATE], 202…" at bounding box center [639, 326] width 587 height 23
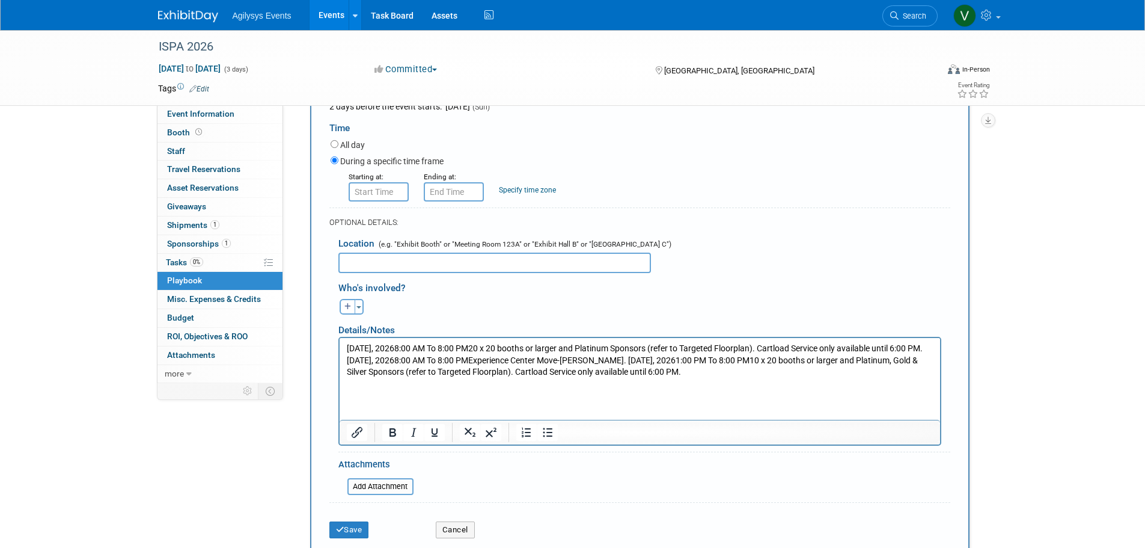
scroll to position [219, 0]
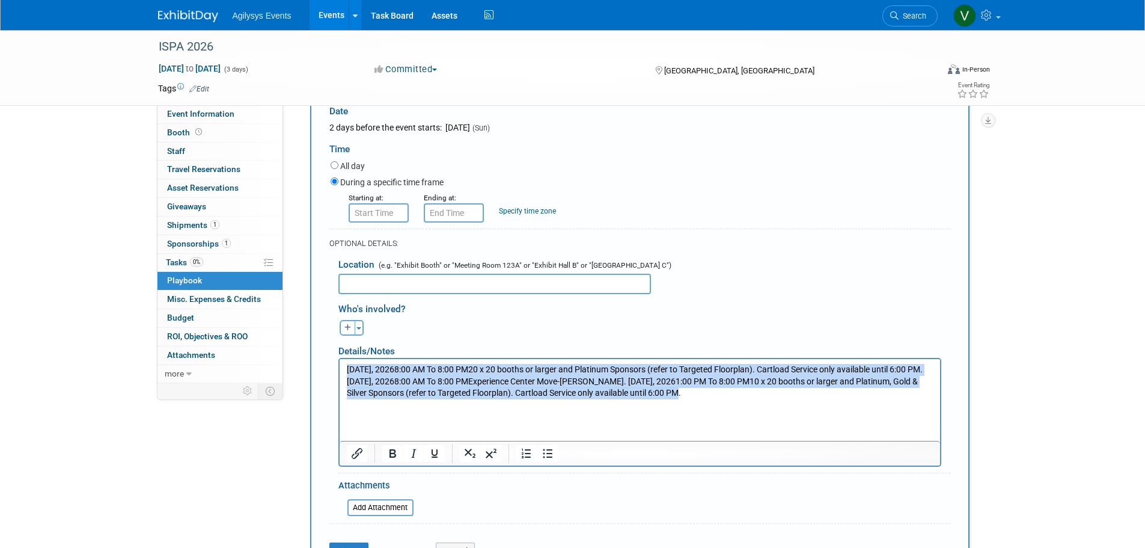
drag, startPoint x: 675, startPoint y: 405, endPoint x: 676, endPoint y: 723, distance: 317.4
click at [339, 362] on html "[DATE], 20268:00 AM To 8:00 PM20 x 20 booths or larger and Platinum Sponsors (r…" at bounding box center [639, 378] width 600 height 40
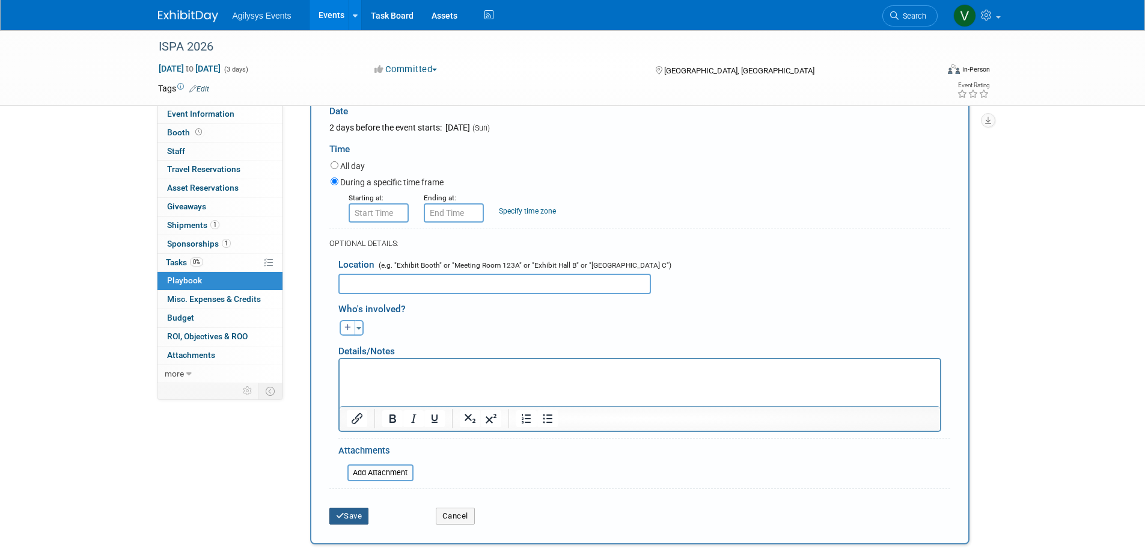
type input "20 x 20 booths or larger and Platinum Sponsors (refer to Targeted Floorplan). C…"
click at [357, 521] on button "Save" at bounding box center [349, 515] width 40 height 17
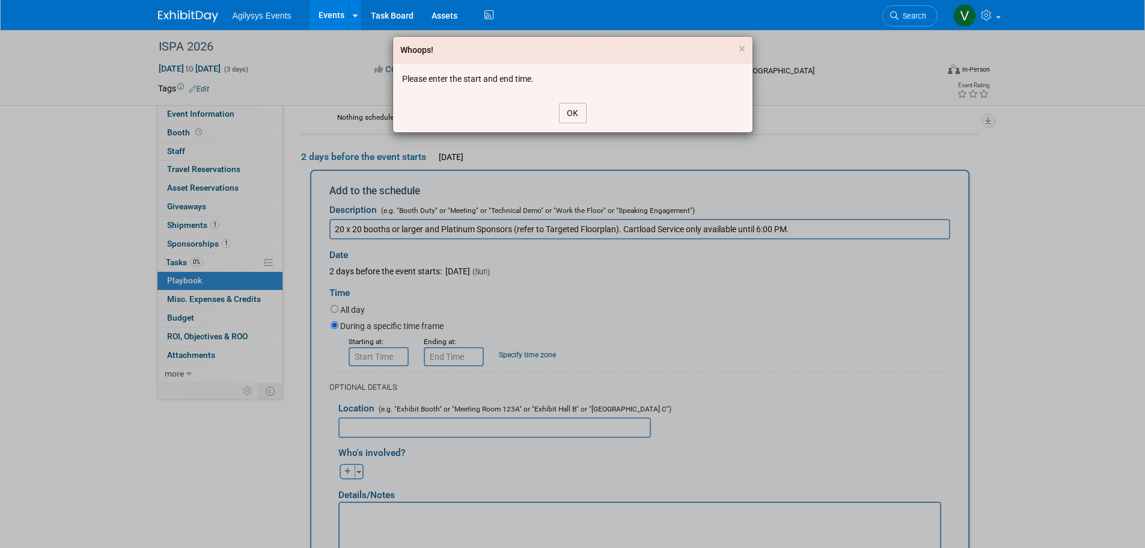
scroll to position [38, 0]
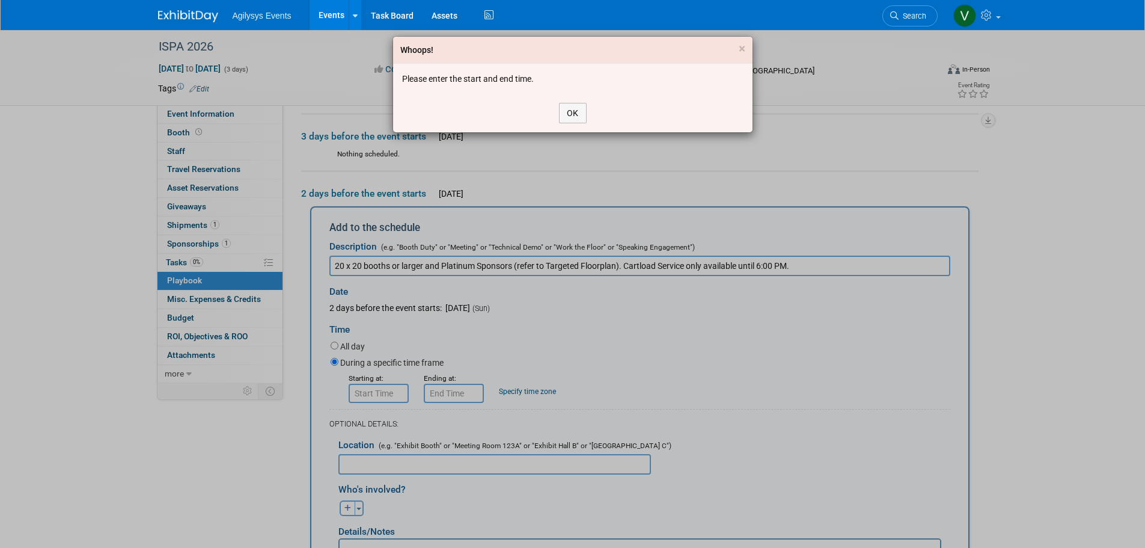
click at [572, 102] on div "OK" at bounding box center [572, 113] width 359 height 38
click at [572, 109] on button "OK" at bounding box center [573, 113] width 28 height 20
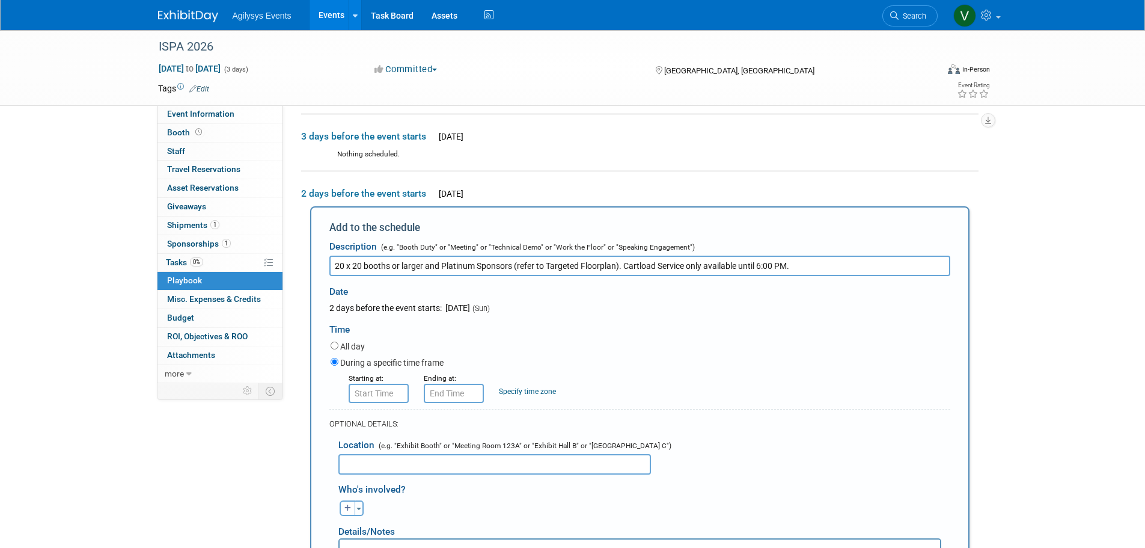
type input "8:00 AM"
click at [390, 397] on input "8:00 AM" at bounding box center [379, 392] width 60 height 19
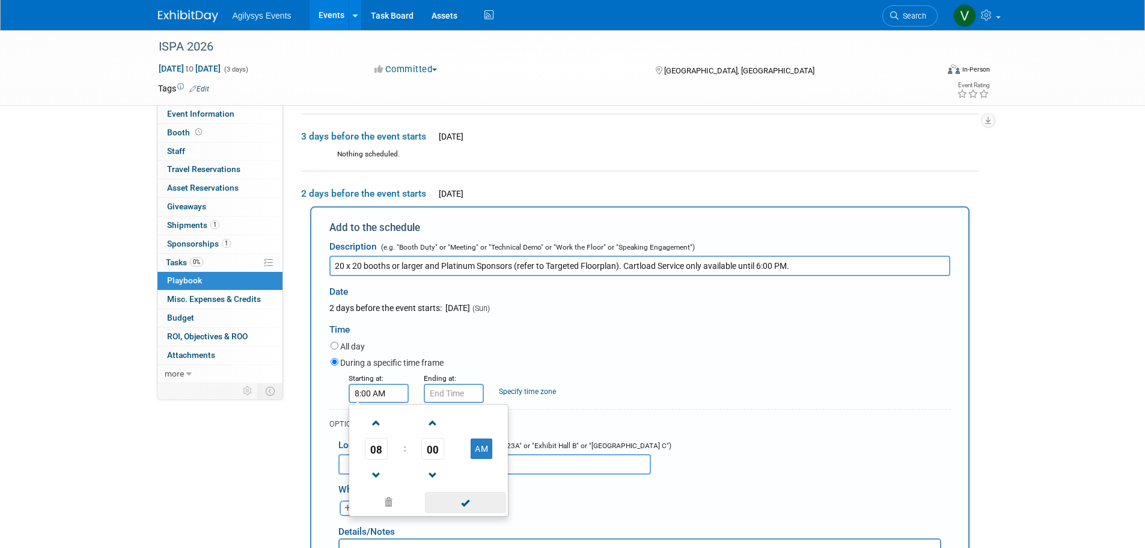
click at [466, 501] on span at bounding box center [465, 502] width 81 height 21
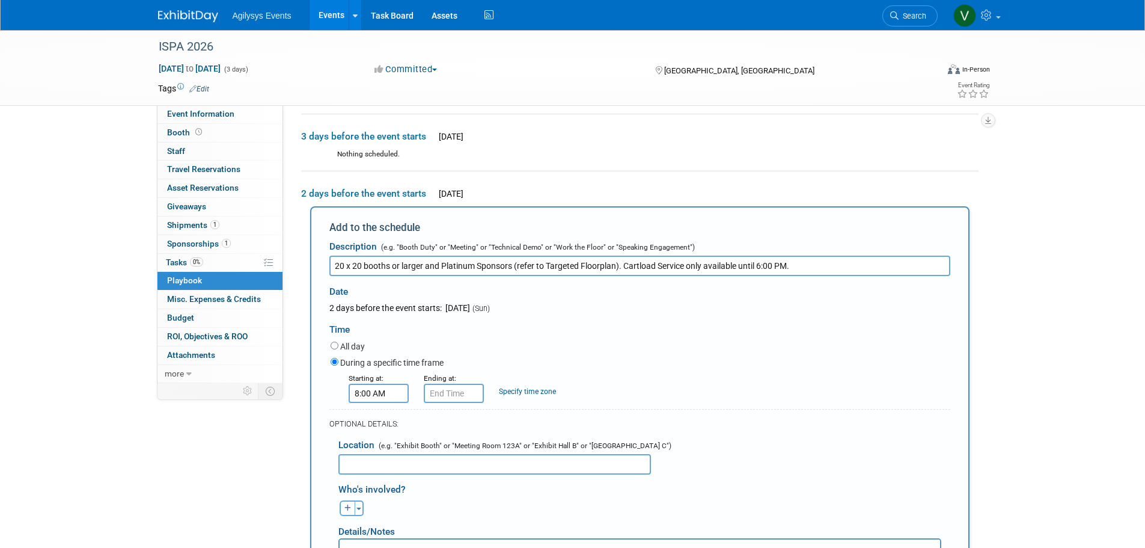
click at [442, 380] on small "Ending at:" at bounding box center [440, 378] width 32 height 8
click at [443, 397] on input "8:00 AM" at bounding box center [454, 392] width 60 height 19
click at [552, 450] on button "AM" at bounding box center [557, 448] width 22 height 20
type input "8:00 PM"
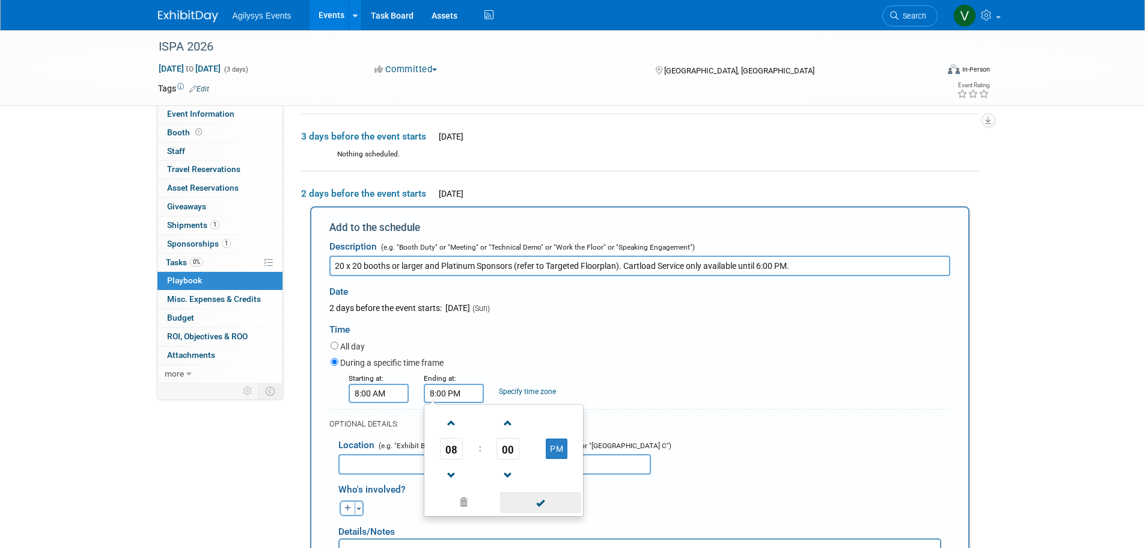
click at [548, 501] on span at bounding box center [540, 502] width 81 height 21
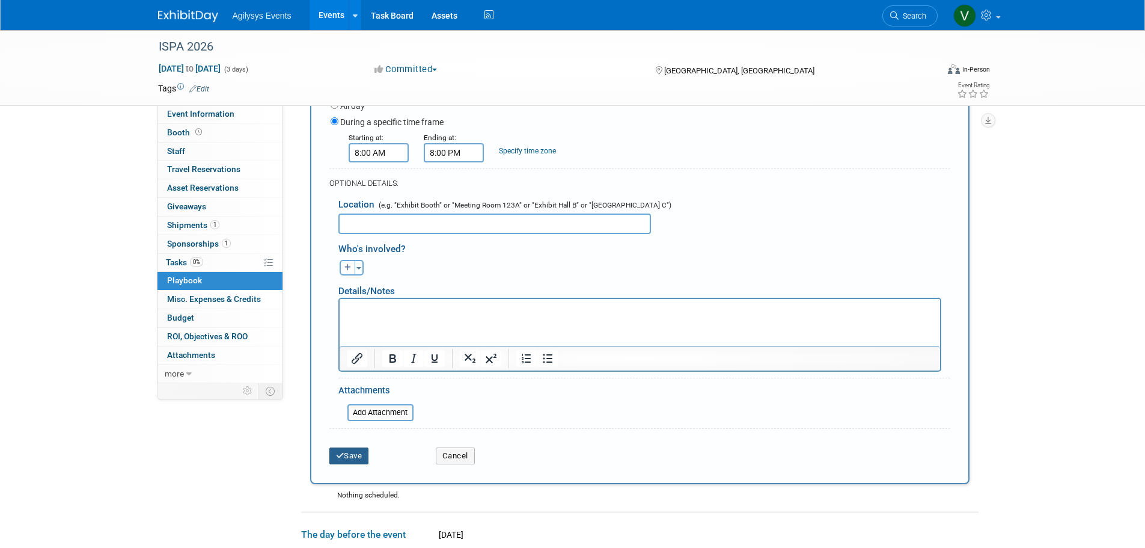
click at [351, 457] on button "Save" at bounding box center [349, 455] width 40 height 17
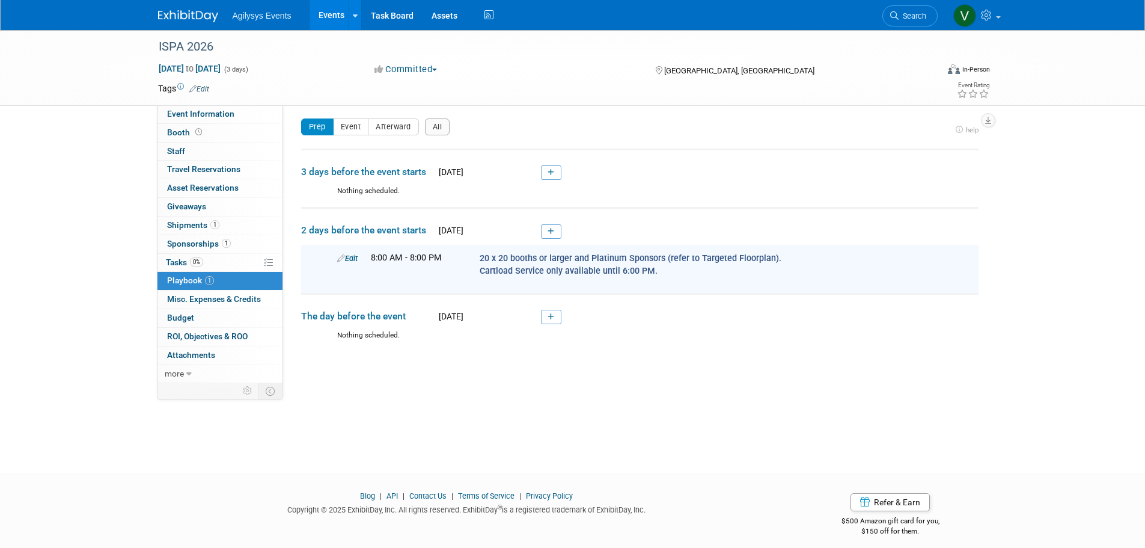
scroll to position [0, 0]
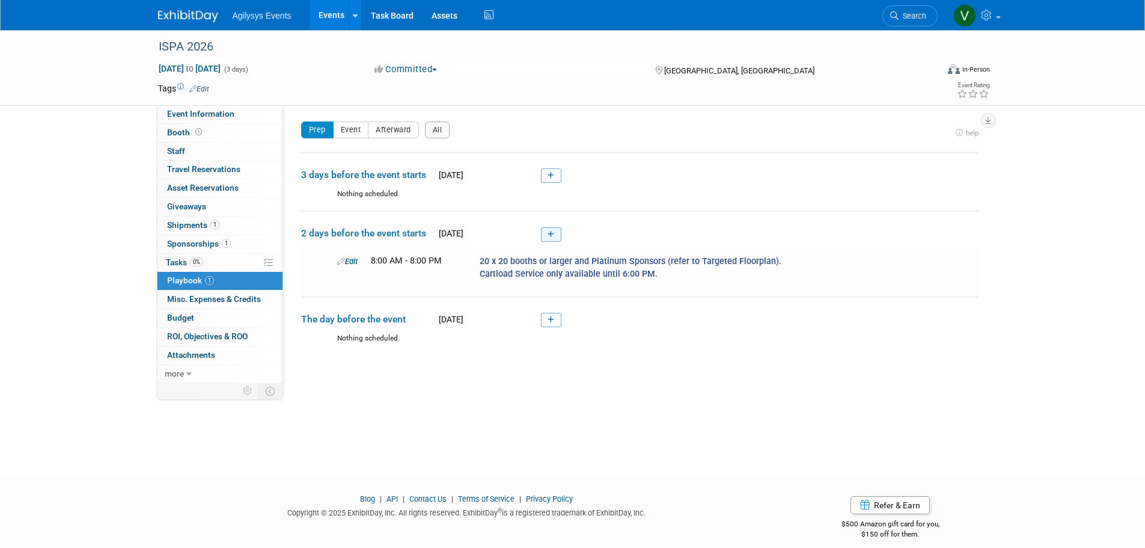
click at [554, 231] on icon at bounding box center [551, 234] width 7 height 7
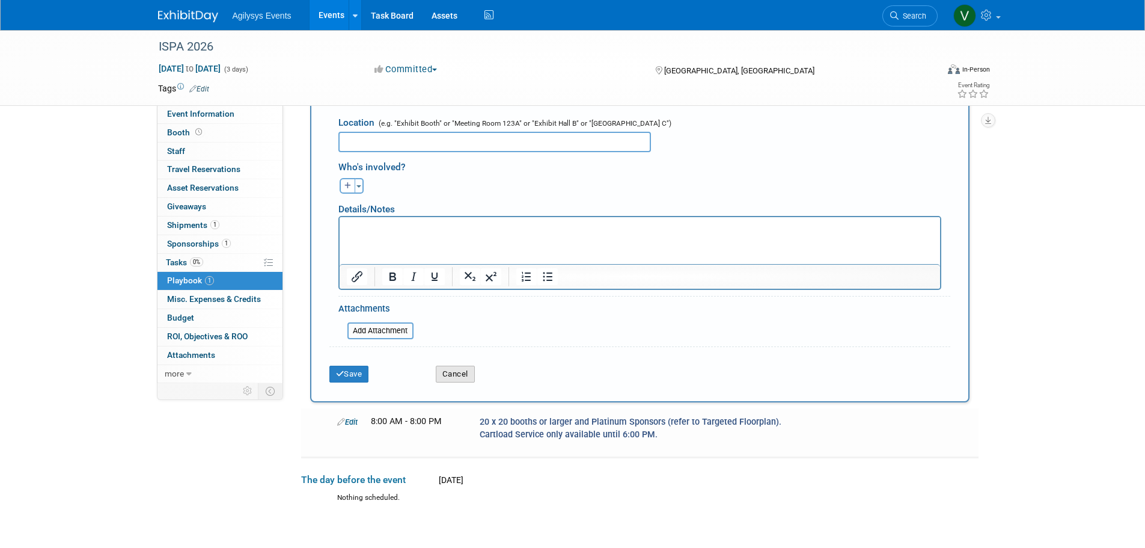
click at [447, 366] on button "Cancel" at bounding box center [455, 373] width 39 height 17
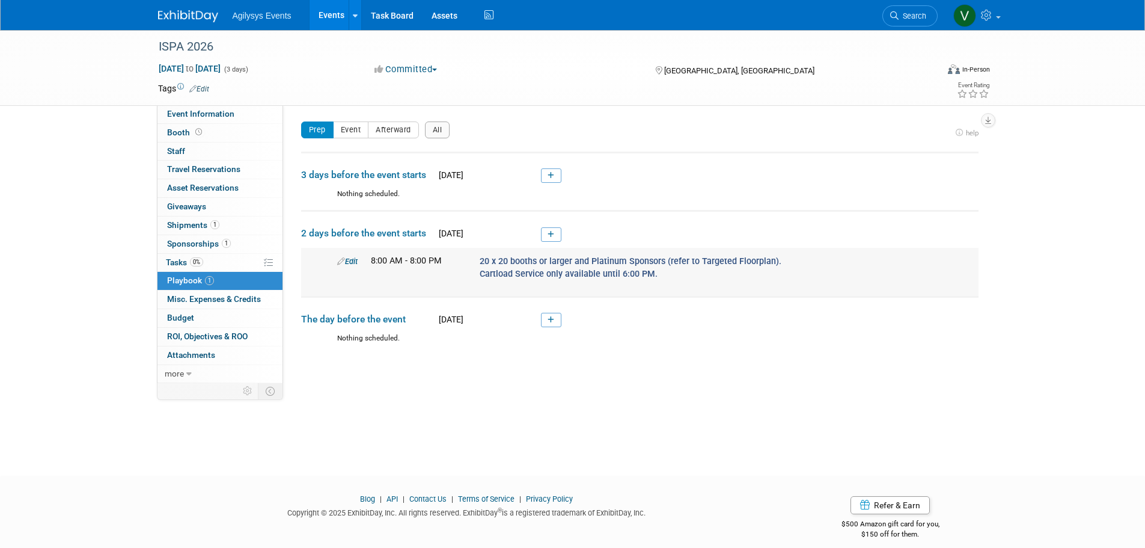
click at [538, 264] on span "20 x 20 booths or larger and Platinum Sponsors (refer to Targeted Floorplan). C…" at bounding box center [631, 267] width 302 height 23
click at [355, 261] on link "Edit" at bounding box center [347, 261] width 20 height 9
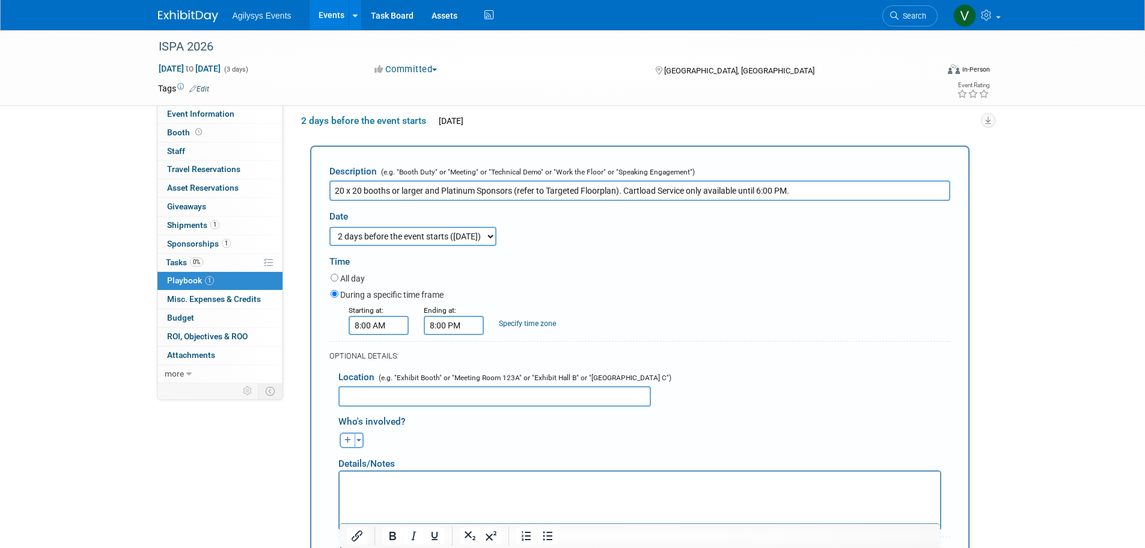
drag, startPoint x: 815, startPoint y: 189, endPoint x: 303, endPoint y: 188, distance: 512.1
click at [301, 188] on div "Description (e.g. "Booth Duty" or "Meeting" or "Technical Demo" or "Work the Fl…" at bounding box center [639, 393] width 677 height 497
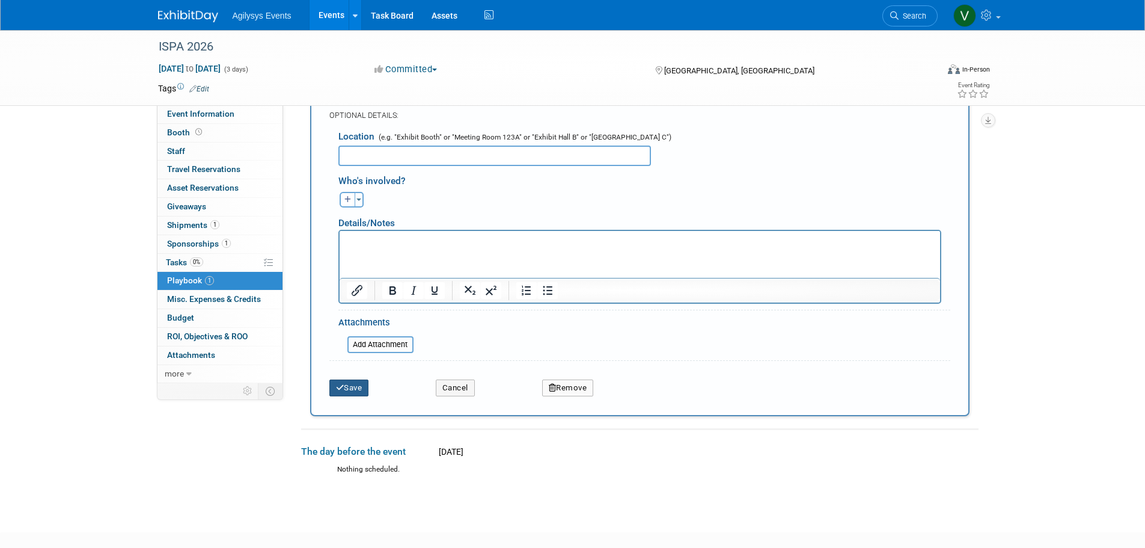
type input "Experience Center Move-in"
click at [352, 388] on button "Save" at bounding box center [349, 387] width 40 height 17
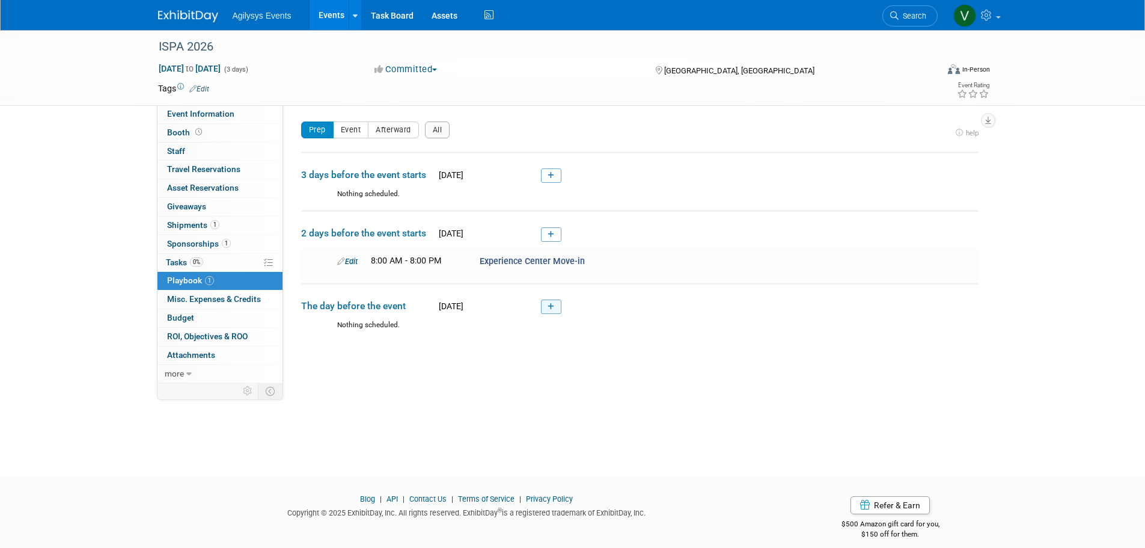
click at [555, 307] on link at bounding box center [551, 306] width 20 height 14
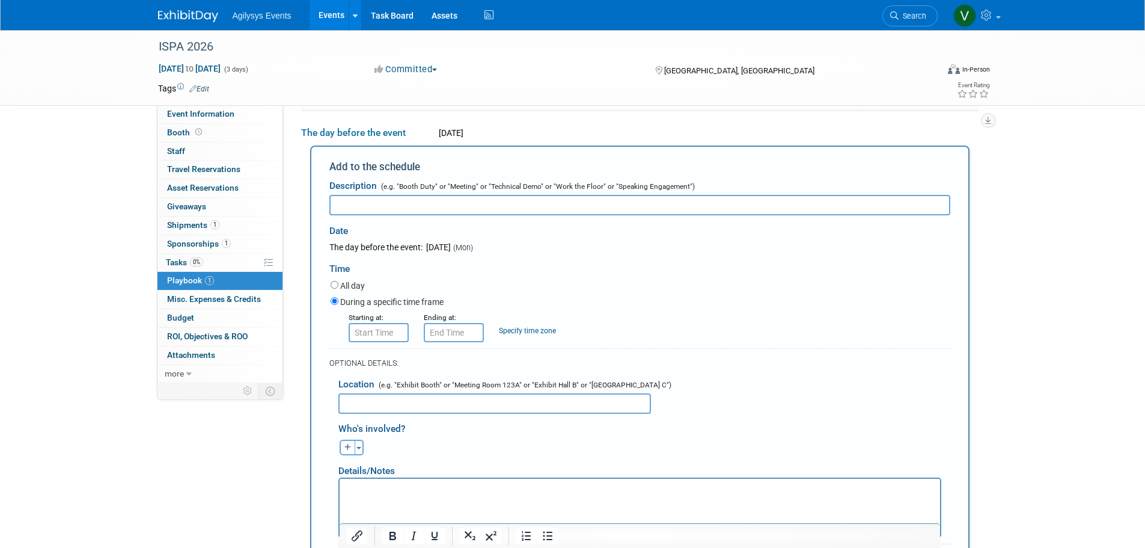
type input "8:00 AM"
click at [387, 337] on input "8:00 AM" at bounding box center [379, 332] width 60 height 19
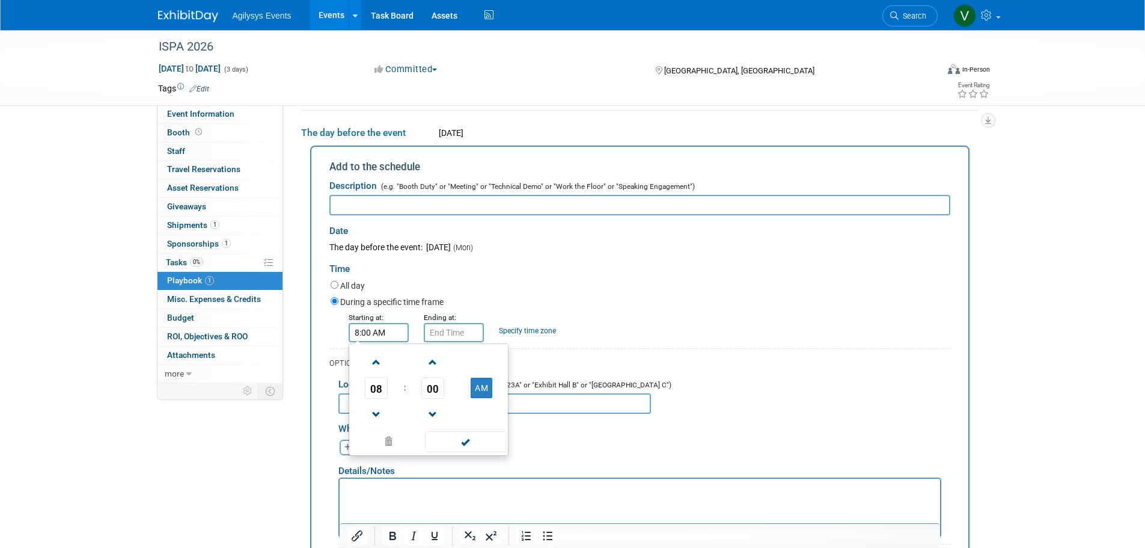
drag, startPoint x: 471, startPoint y: 442, endPoint x: 465, endPoint y: 432, distance: 11.3
click at [469, 442] on span at bounding box center [465, 441] width 81 height 21
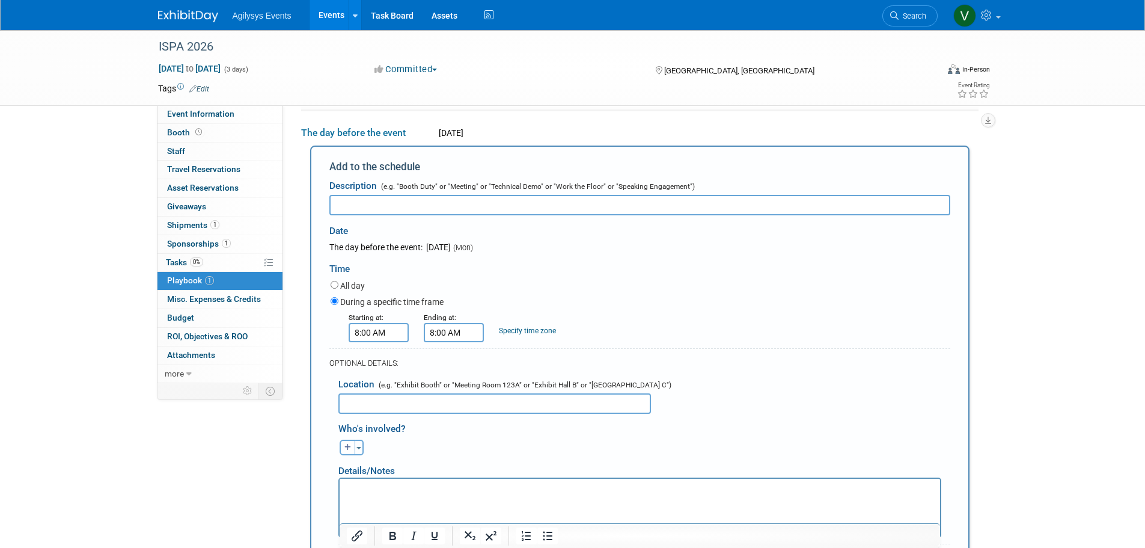
click at [455, 335] on input "8:00 AM" at bounding box center [454, 332] width 60 height 19
click at [563, 380] on button "AM" at bounding box center [557, 387] width 22 height 20
type input "8:00 PM"
click at [538, 447] on span at bounding box center [540, 441] width 81 height 21
paste input "Experience Center Move-in"
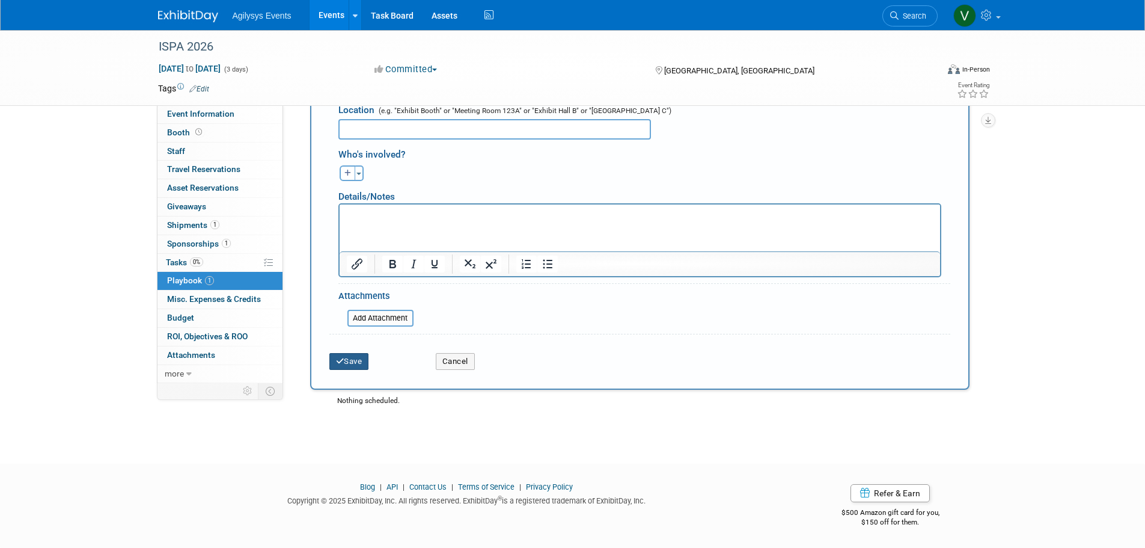
type input "Experience Center Move-in"
click at [352, 361] on button "Save" at bounding box center [349, 361] width 40 height 17
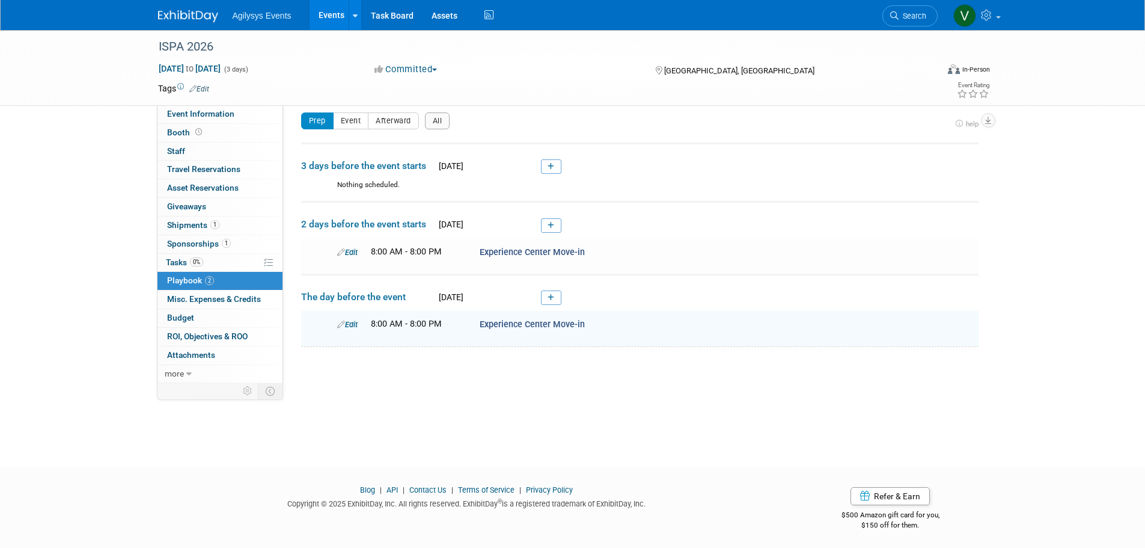
scroll to position [12, 0]
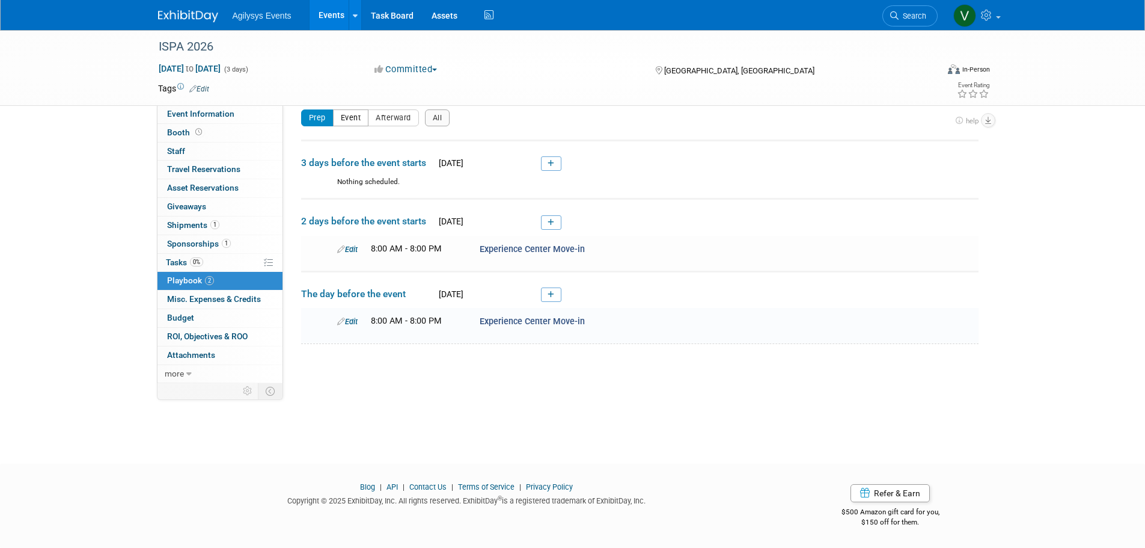
click at [355, 117] on button "Event" at bounding box center [351, 117] width 36 height 17
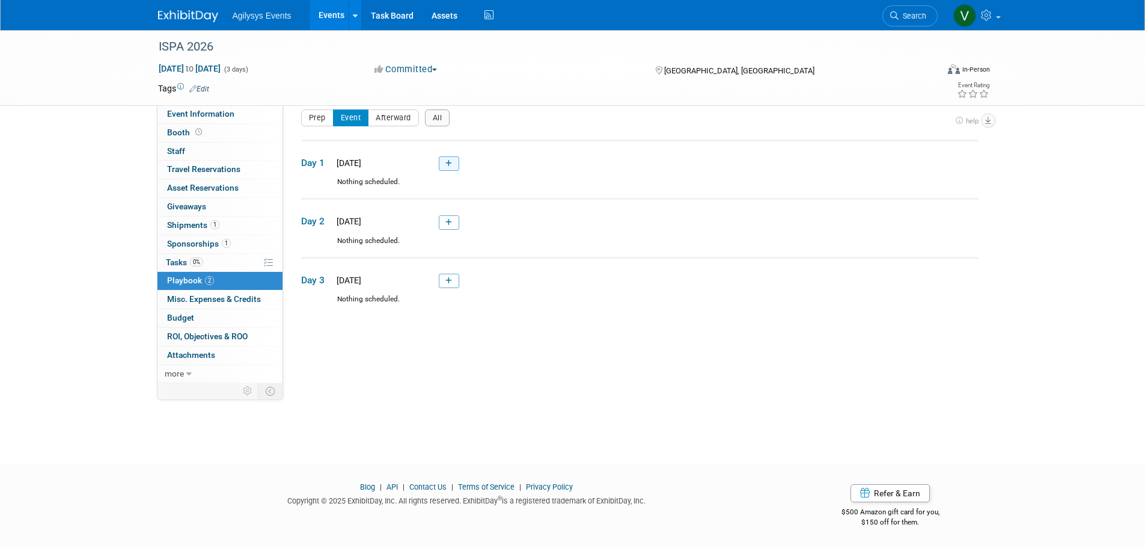
click at [445, 163] on icon at bounding box center [448, 163] width 7 height 7
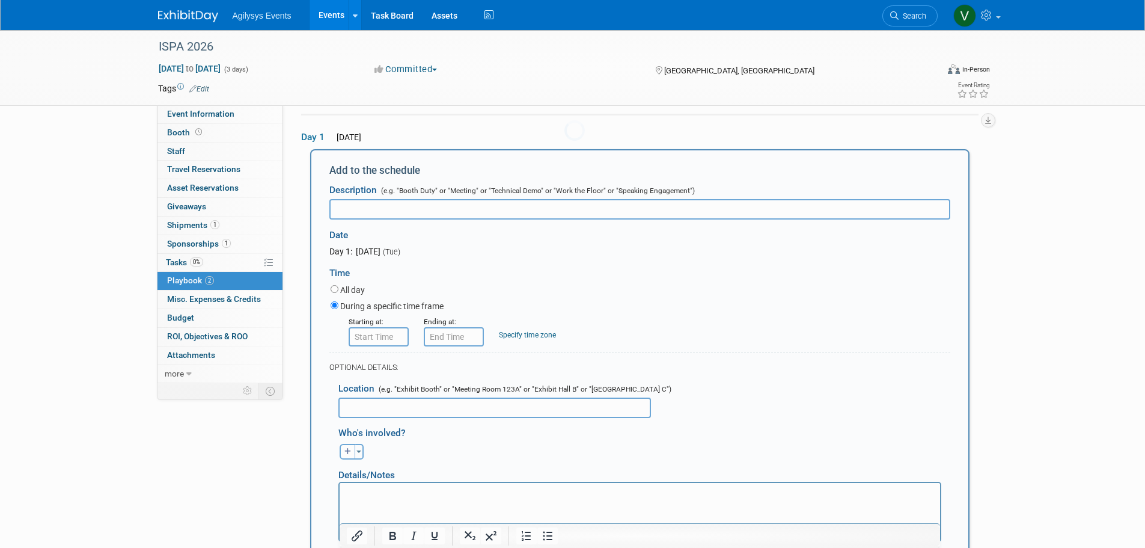
scroll to position [40, 0]
type input "ISPA Expo & Headshot Station"
click at [382, 340] on input "8:00 AM" at bounding box center [379, 334] width 60 height 19
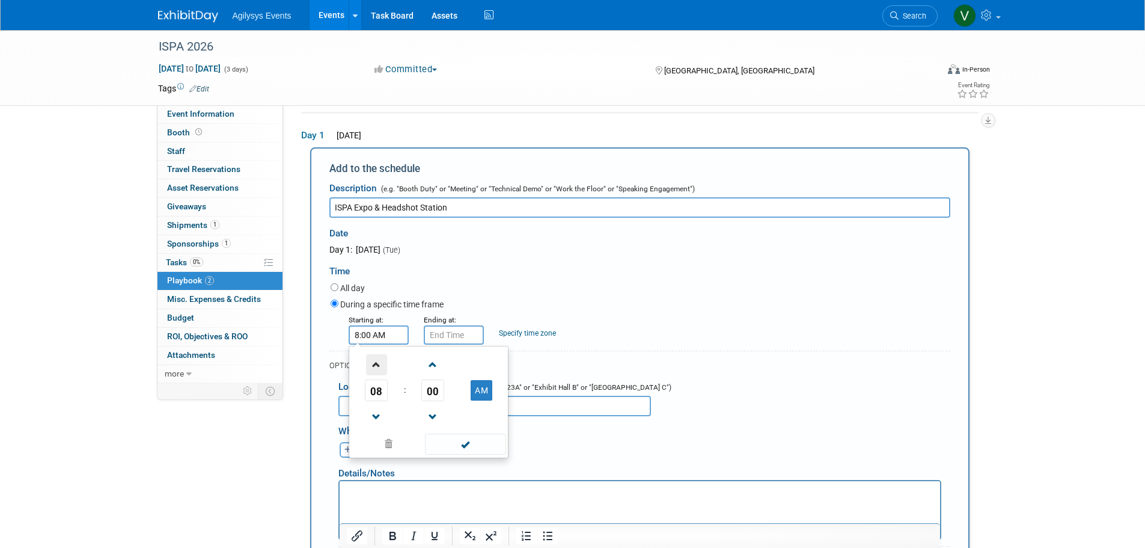
click at [373, 364] on span at bounding box center [376, 364] width 21 height 21
click at [427, 365] on span at bounding box center [433, 364] width 21 height 21
click at [428, 364] on span at bounding box center [433, 364] width 21 height 21
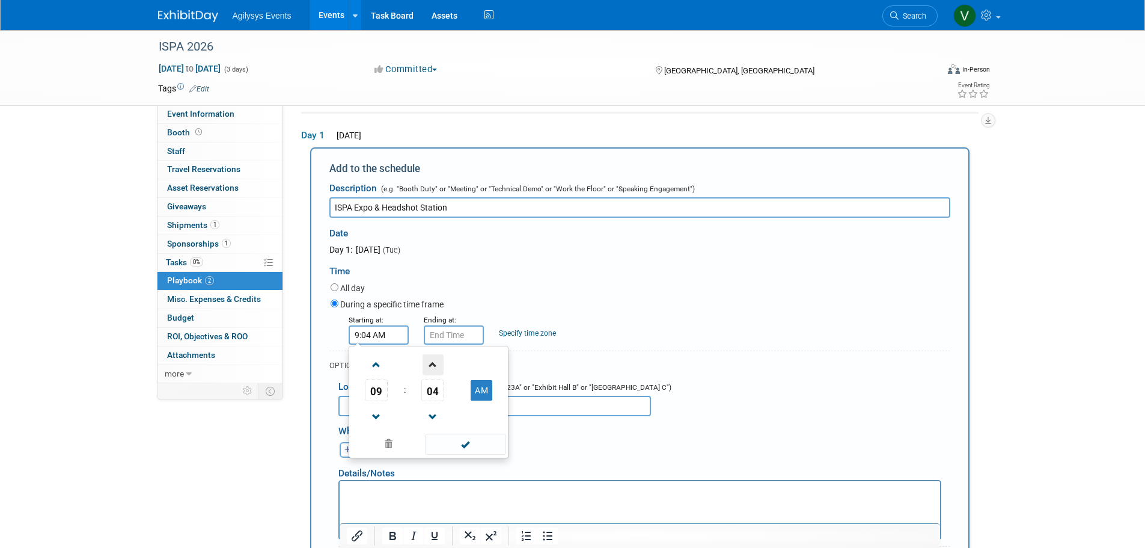
click at [428, 364] on span at bounding box center [433, 364] width 21 height 21
click at [439, 391] on span "05" at bounding box center [432, 390] width 23 height 22
click at [393, 430] on td "45" at bounding box center [409, 430] width 38 height 32
type input "9:45 AM"
click at [454, 442] on span at bounding box center [465, 443] width 81 height 21
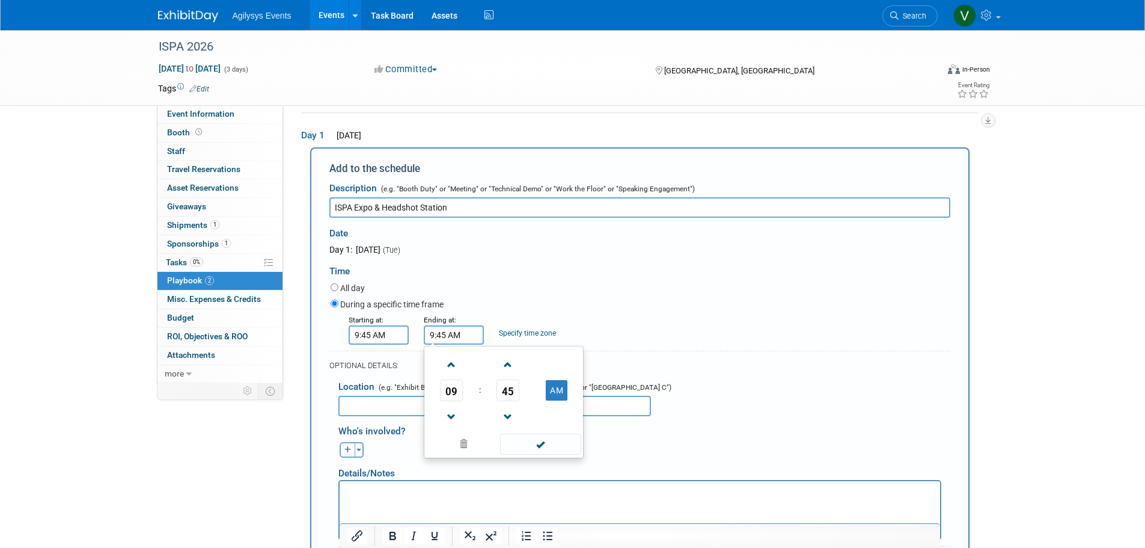
click at [465, 337] on input "9:45 AM" at bounding box center [454, 334] width 60 height 19
click at [454, 370] on span at bounding box center [451, 364] width 21 height 21
click at [451, 406] on link at bounding box center [451, 416] width 23 height 31
click at [451, 409] on span at bounding box center [451, 416] width 21 height 21
click at [453, 414] on span at bounding box center [451, 416] width 21 height 21
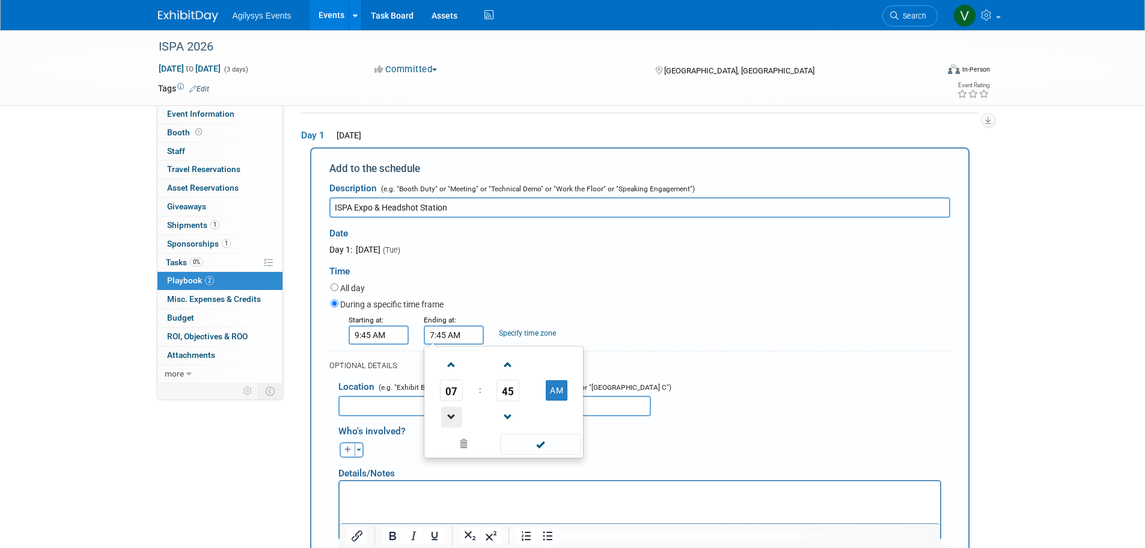
click at [453, 414] on span at bounding box center [451, 416] width 21 height 21
click at [510, 417] on span at bounding box center [508, 416] width 21 height 21
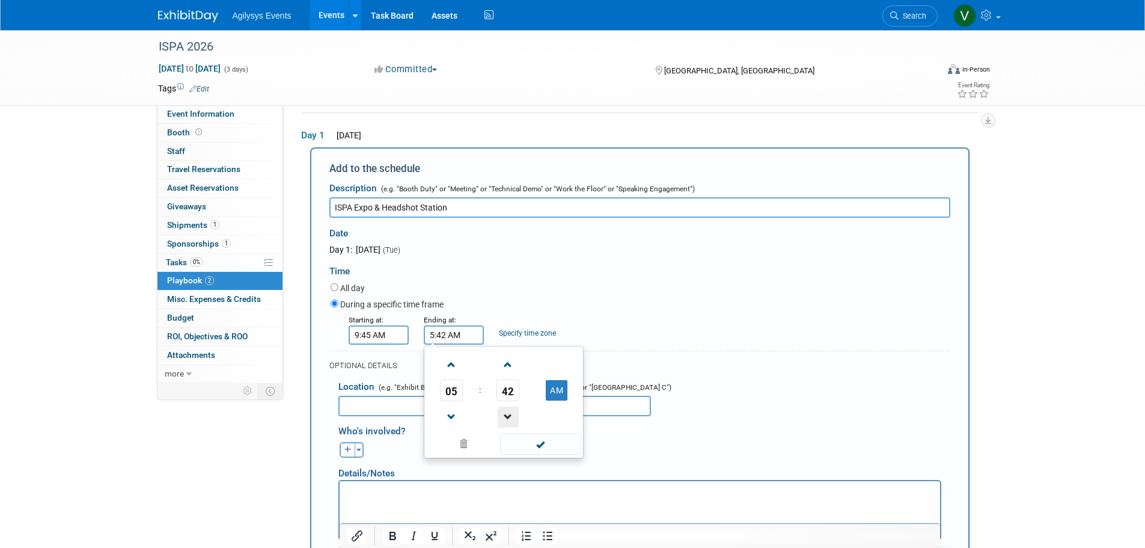
click at [510, 417] on span at bounding box center [508, 416] width 21 height 21
type input "5:40 AM"
